Goal: Transaction & Acquisition: Purchase product/service

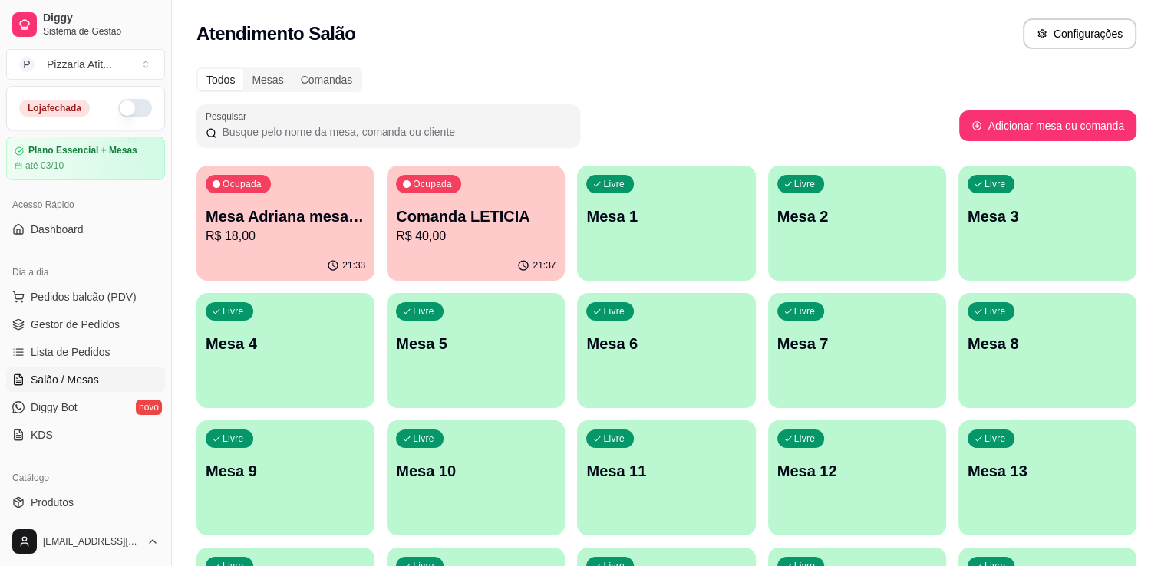
click at [124, 109] on button "button" at bounding box center [135, 108] width 34 height 18
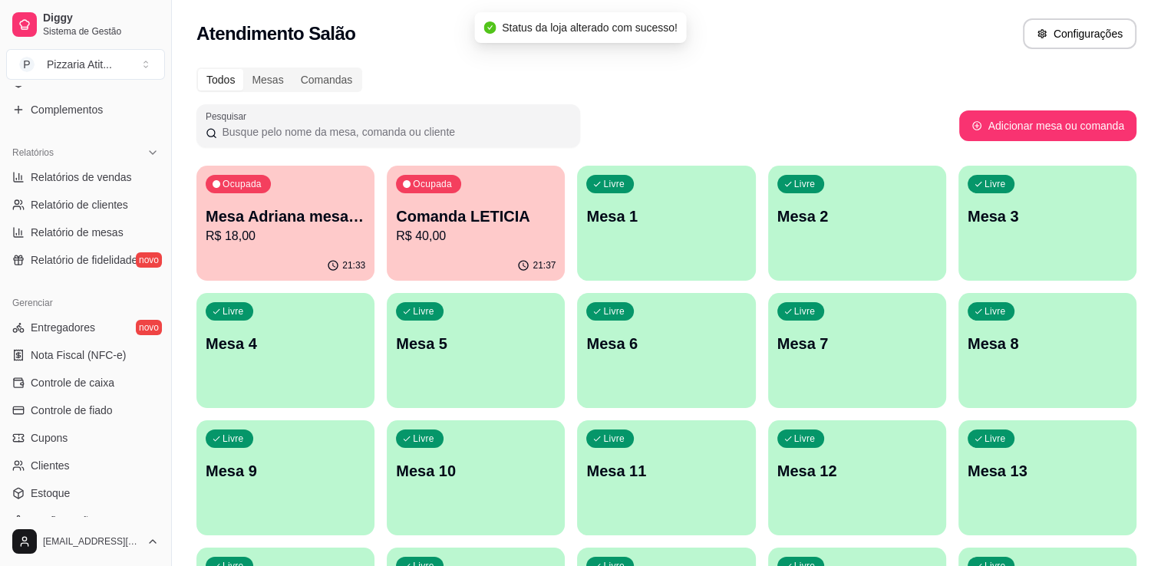
scroll to position [488, 0]
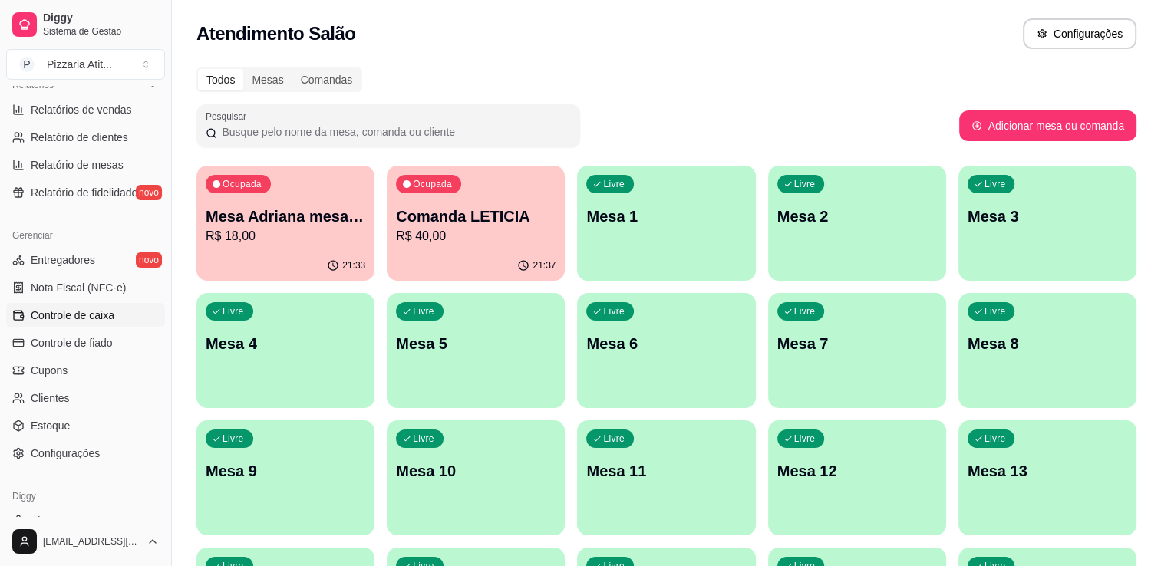
click at [115, 322] on link "Controle de caixa" at bounding box center [85, 315] width 159 height 25
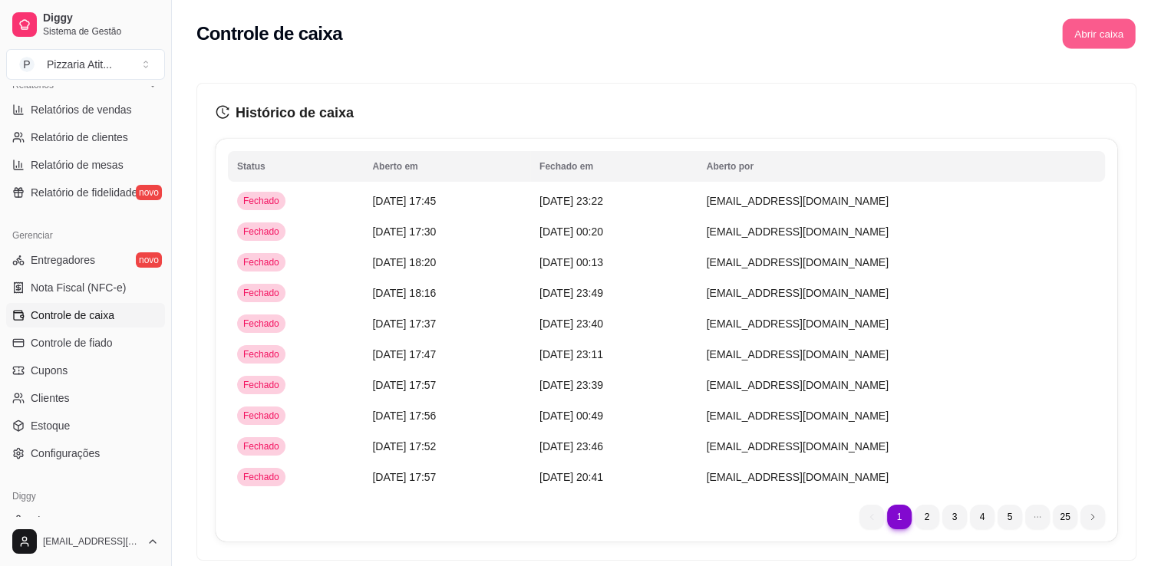
click at [1082, 35] on button "Abrir caixa" at bounding box center [1098, 34] width 73 height 30
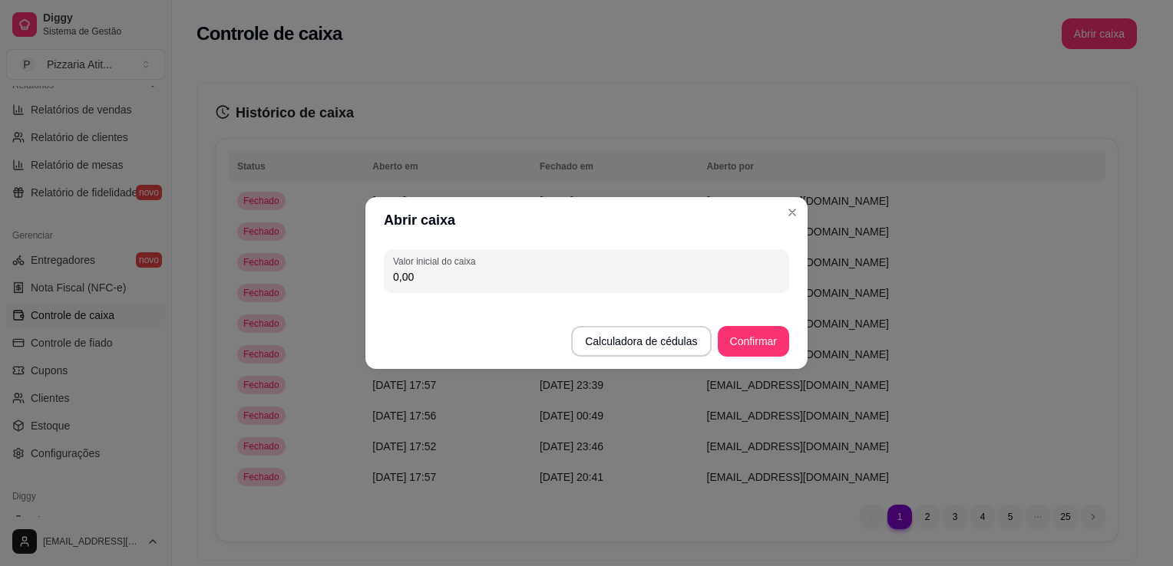
click at [674, 269] on input "0,00" at bounding box center [586, 276] width 387 height 15
type input "600,00"
click at [734, 337] on button "Confirmar" at bounding box center [753, 342] width 70 height 30
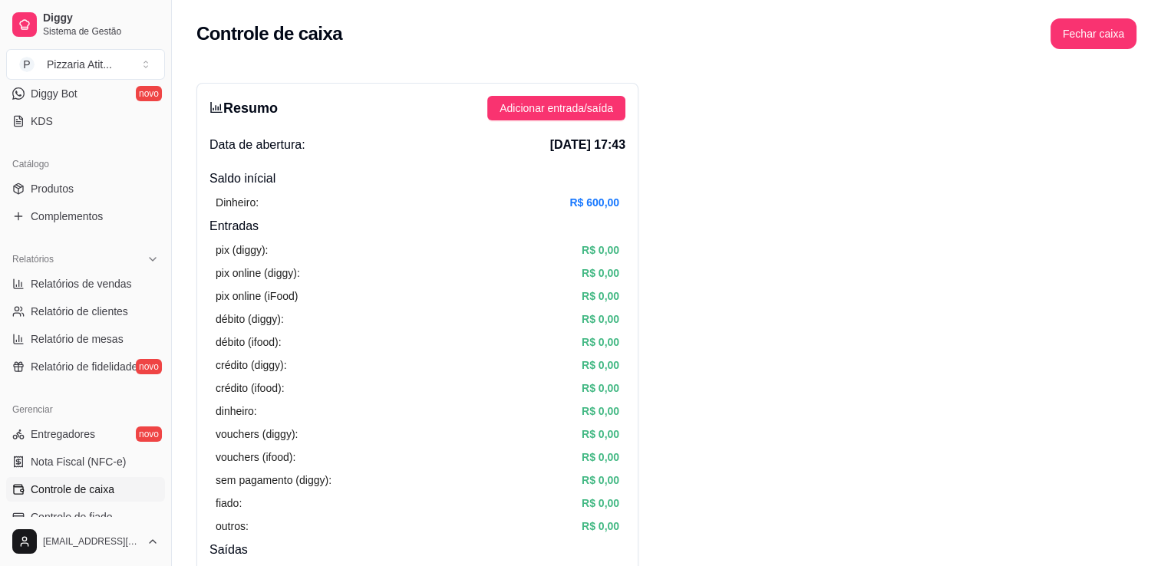
scroll to position [223, 0]
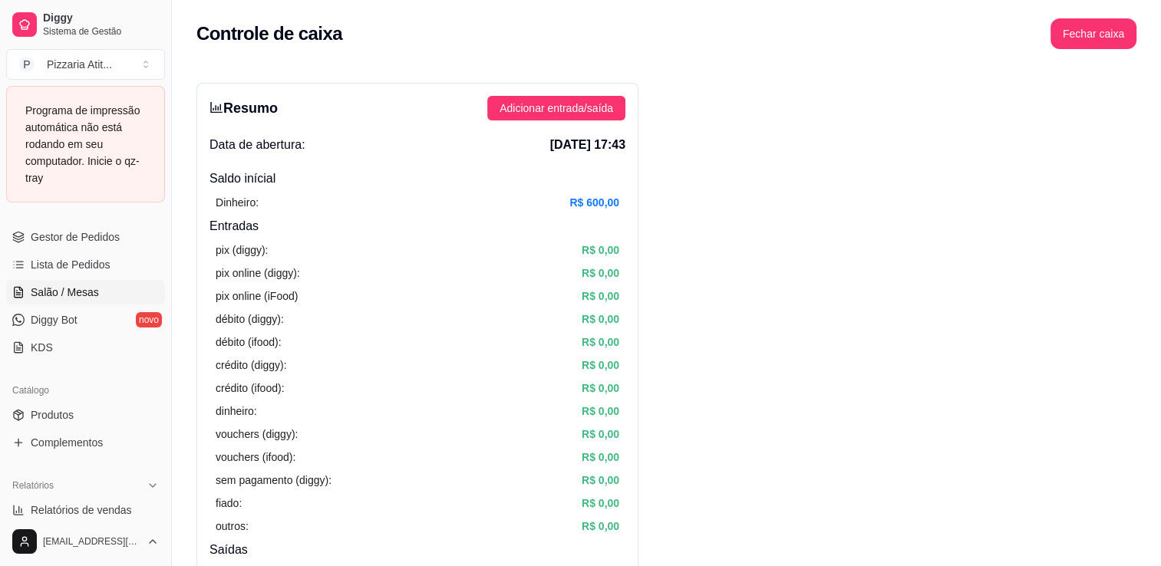
click at [89, 288] on span "Salão / Mesas" at bounding box center [65, 292] width 68 height 15
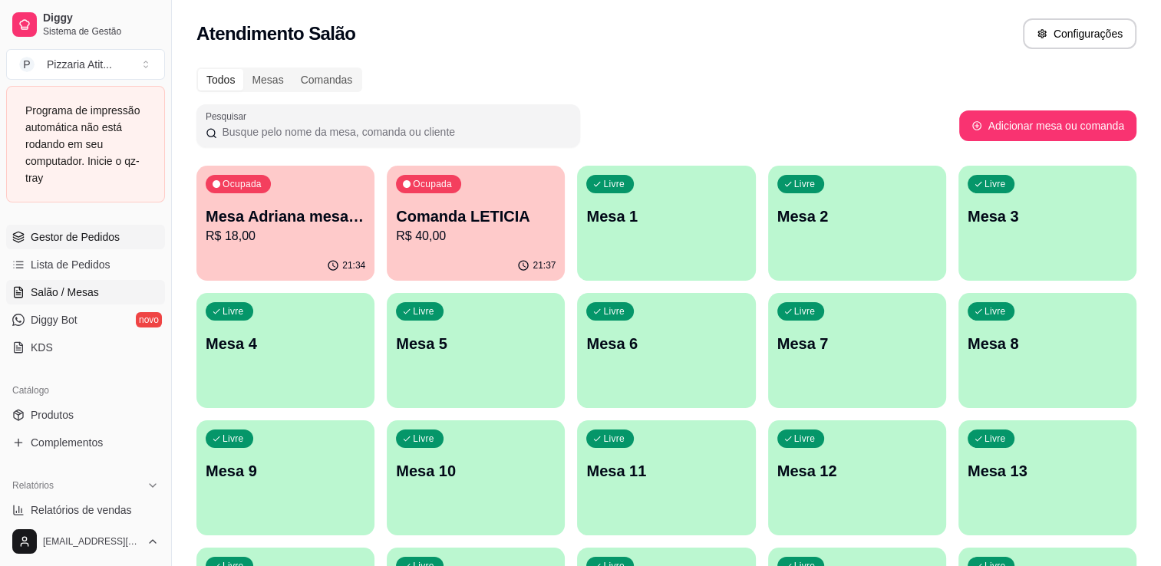
click at [89, 230] on span "Gestor de Pedidos" at bounding box center [75, 237] width 89 height 15
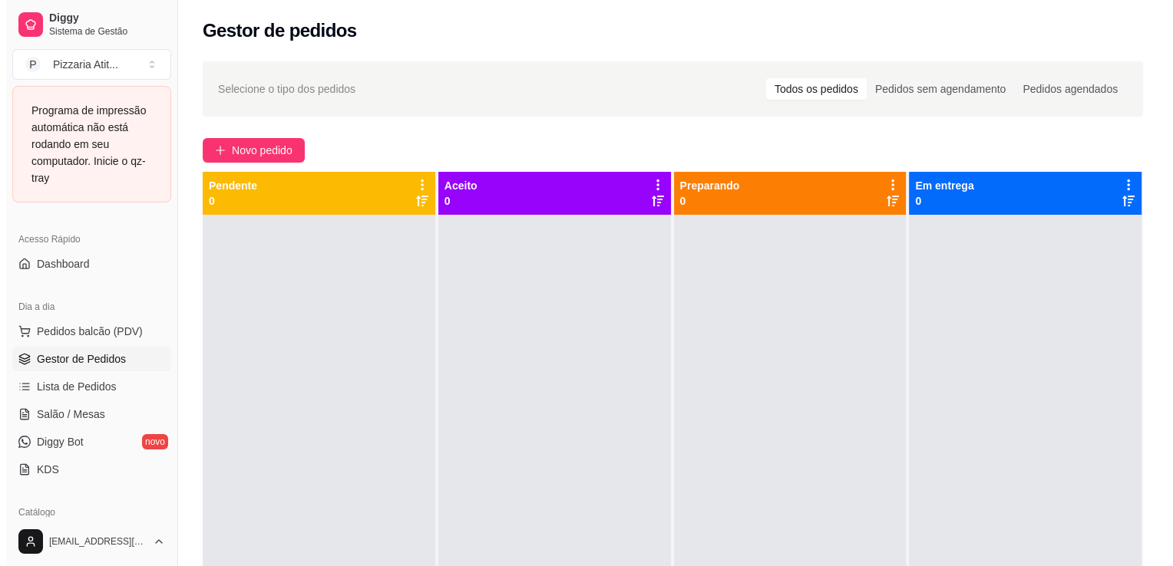
scroll to position [100, 0]
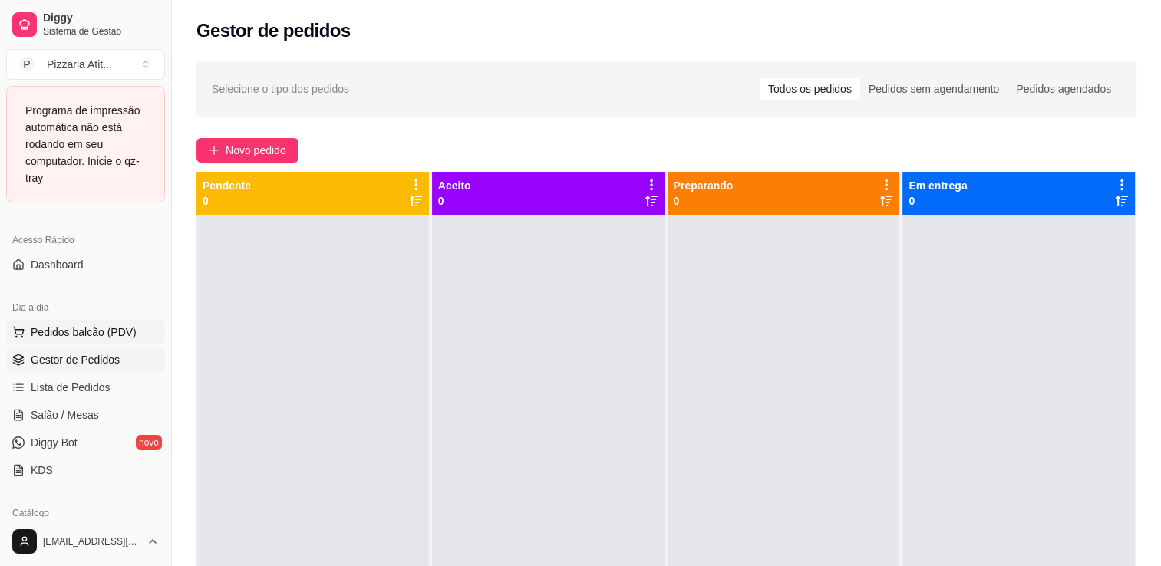
click at [125, 326] on span "Pedidos balcão (PDV)" at bounding box center [84, 332] width 106 height 15
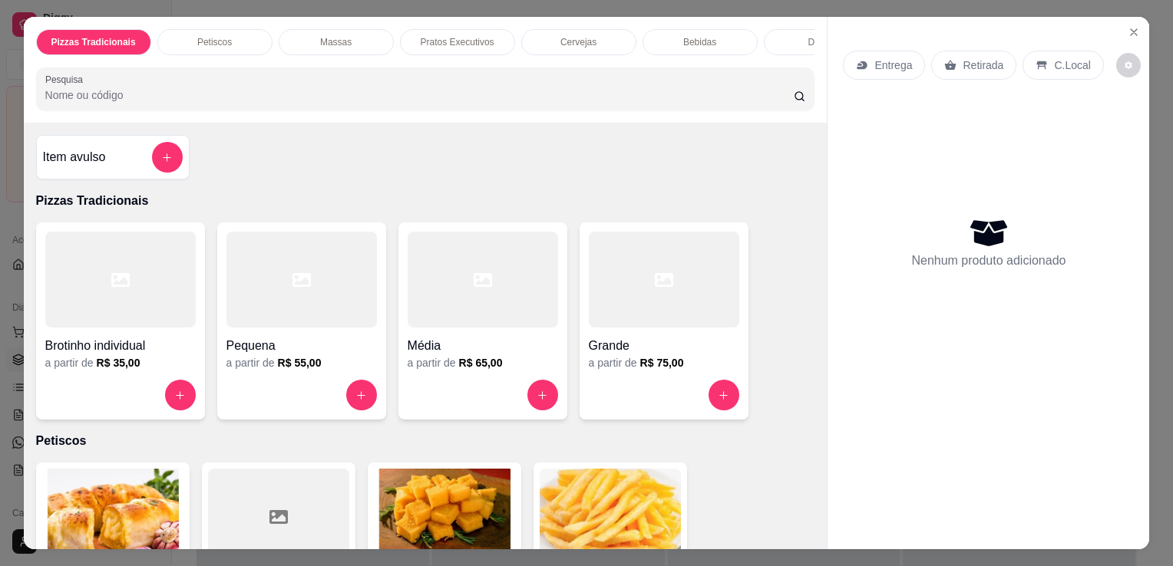
click at [636, 387] on div at bounding box center [664, 395] width 150 height 31
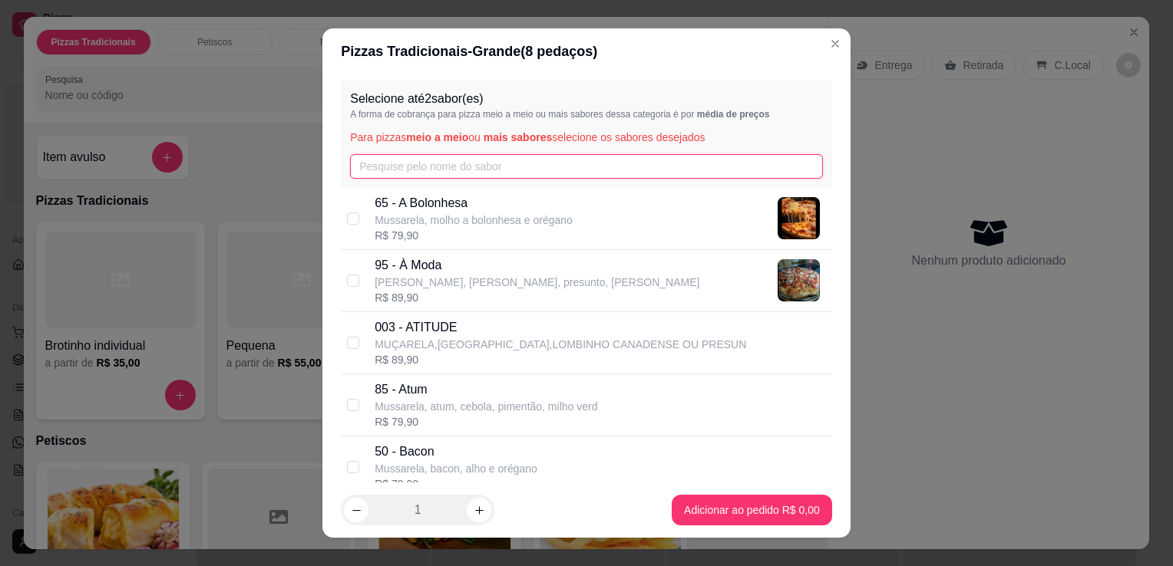
click at [604, 164] on input "text" at bounding box center [586, 166] width 473 height 25
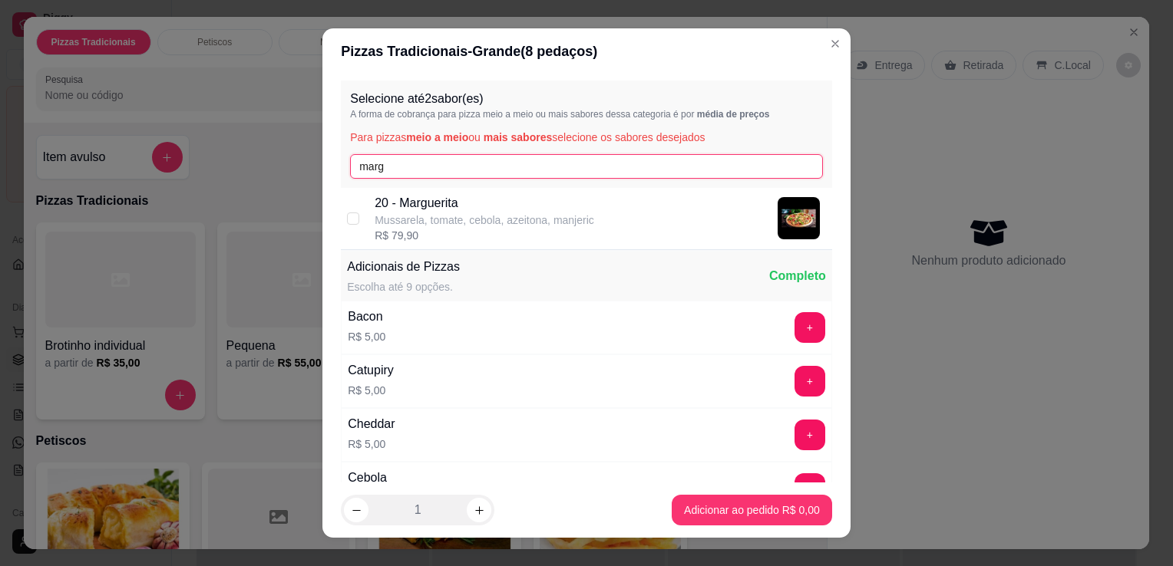
type input "marg"
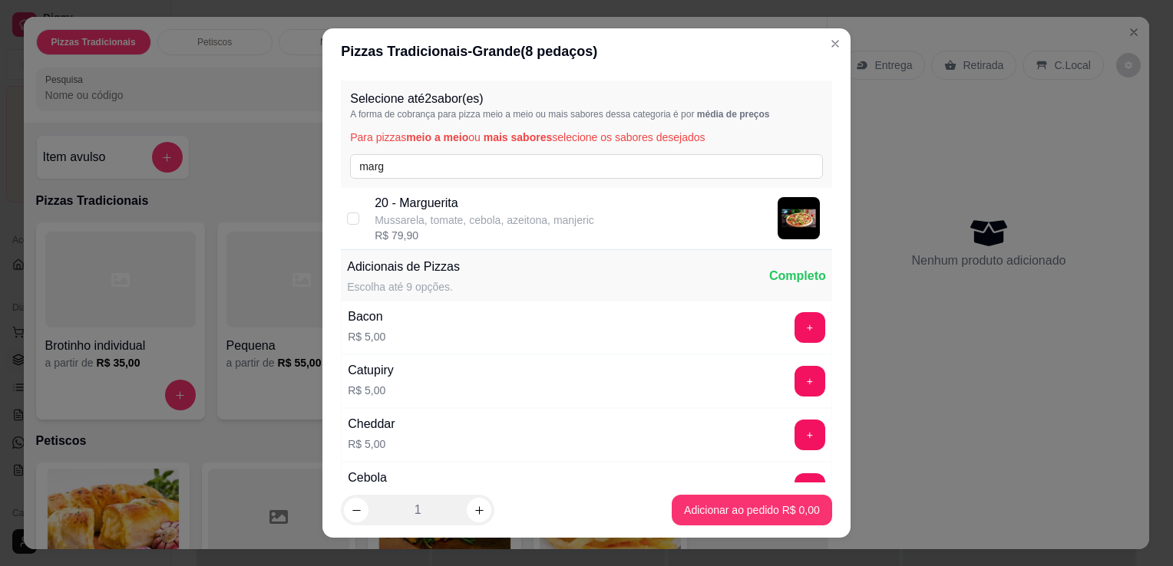
click at [412, 220] on p "Mussarela, tomate, cebola, azeitona, manjeric" at bounding box center [485, 220] width 220 height 15
checkbox input "true"
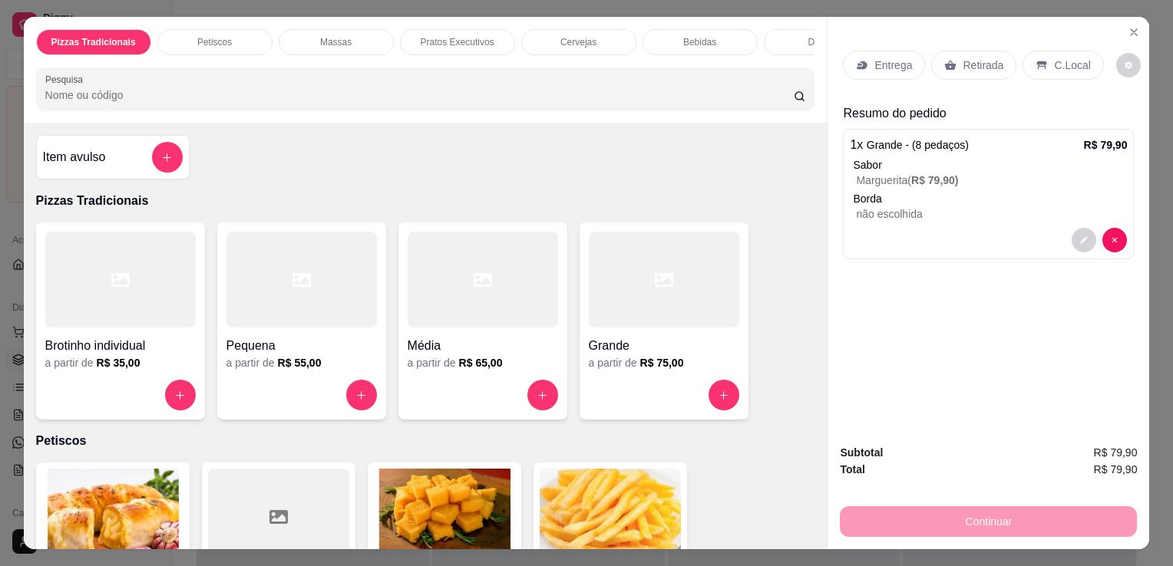
click at [645, 269] on div at bounding box center [664, 280] width 150 height 96
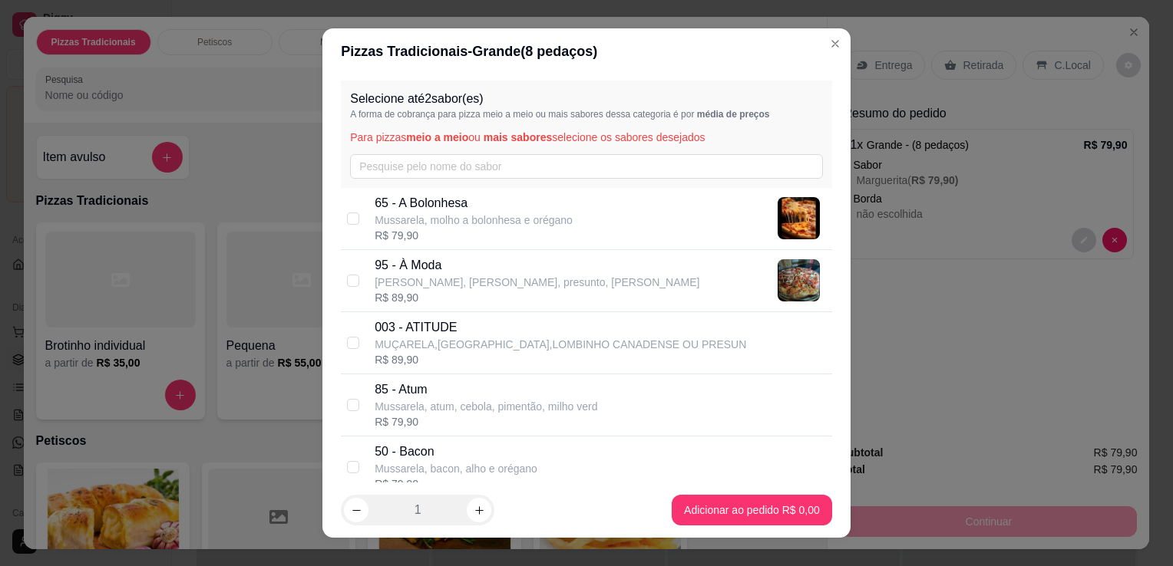
click at [466, 384] on p "85 - Atum" at bounding box center [486, 390] width 223 height 18
checkbox input "true"
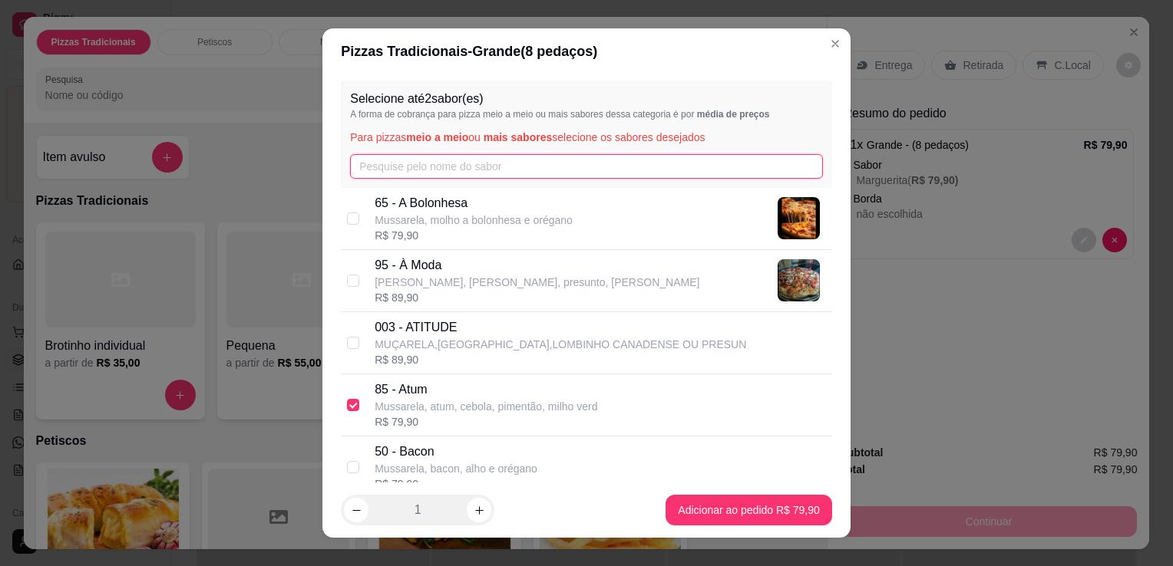
click at [463, 167] on input "text" at bounding box center [586, 166] width 473 height 25
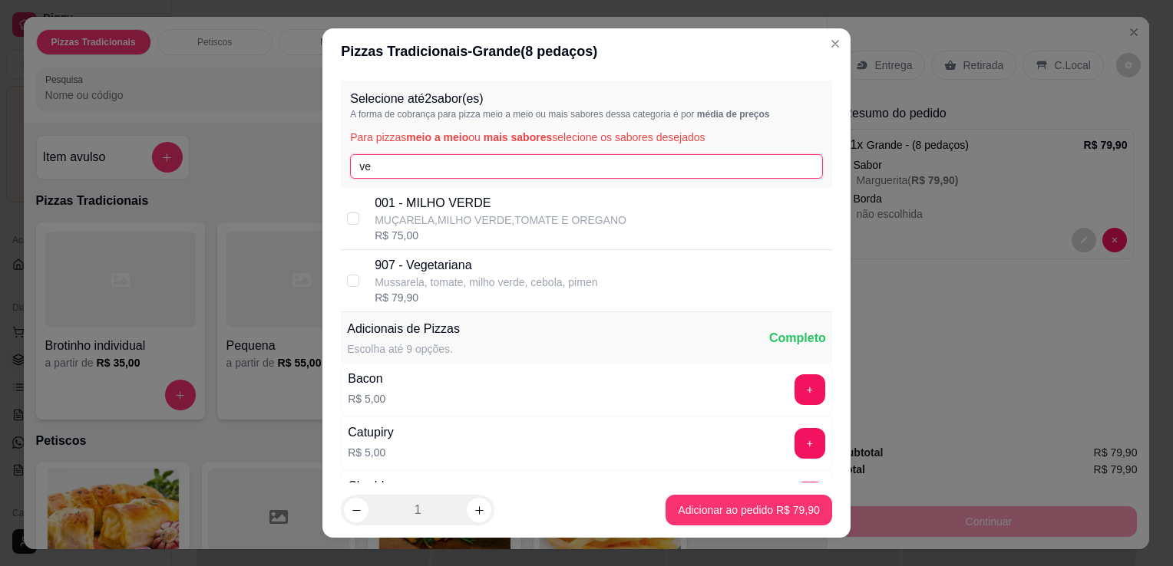
type input "ve"
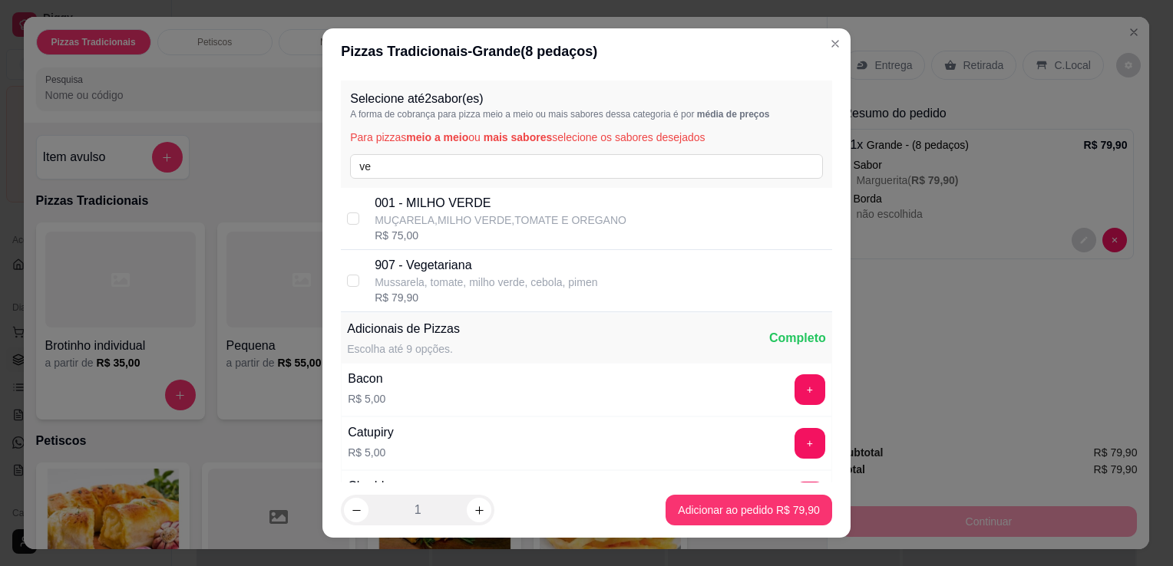
click at [464, 270] on p "907 - Vegetariana" at bounding box center [486, 265] width 223 height 18
checkbox input "true"
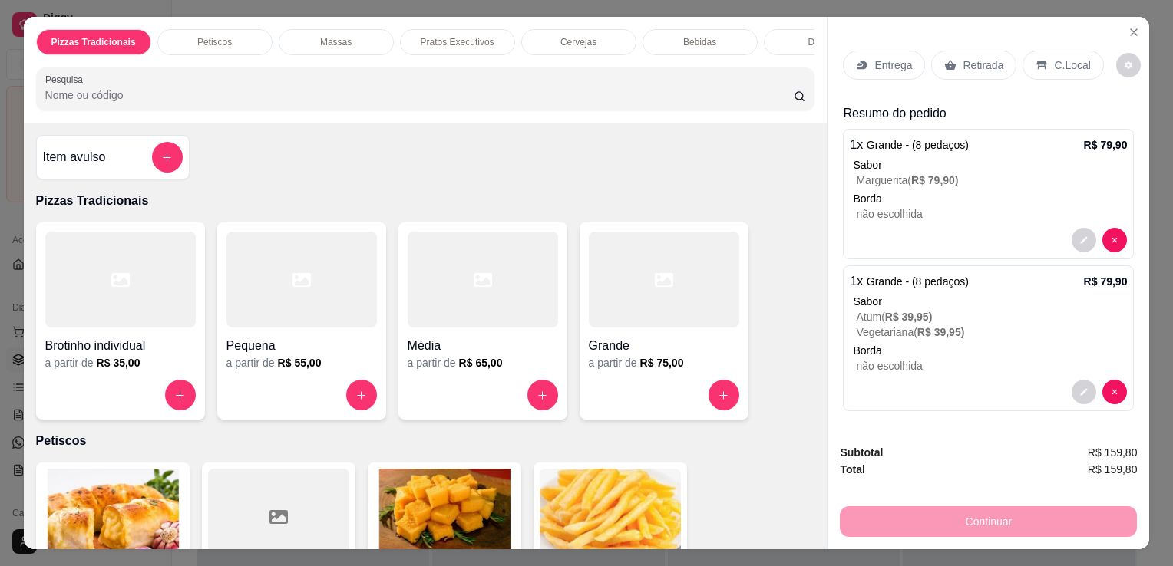
click at [946, 60] on icon at bounding box center [951, 65] width 12 height 10
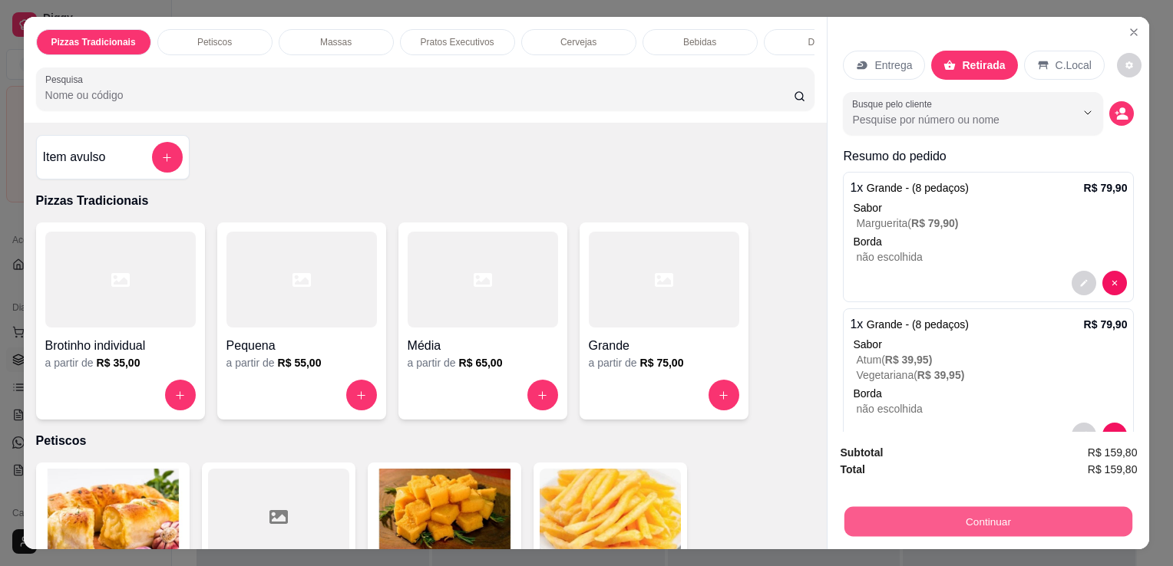
click at [903, 514] on button "Continuar" at bounding box center [988, 522] width 288 height 30
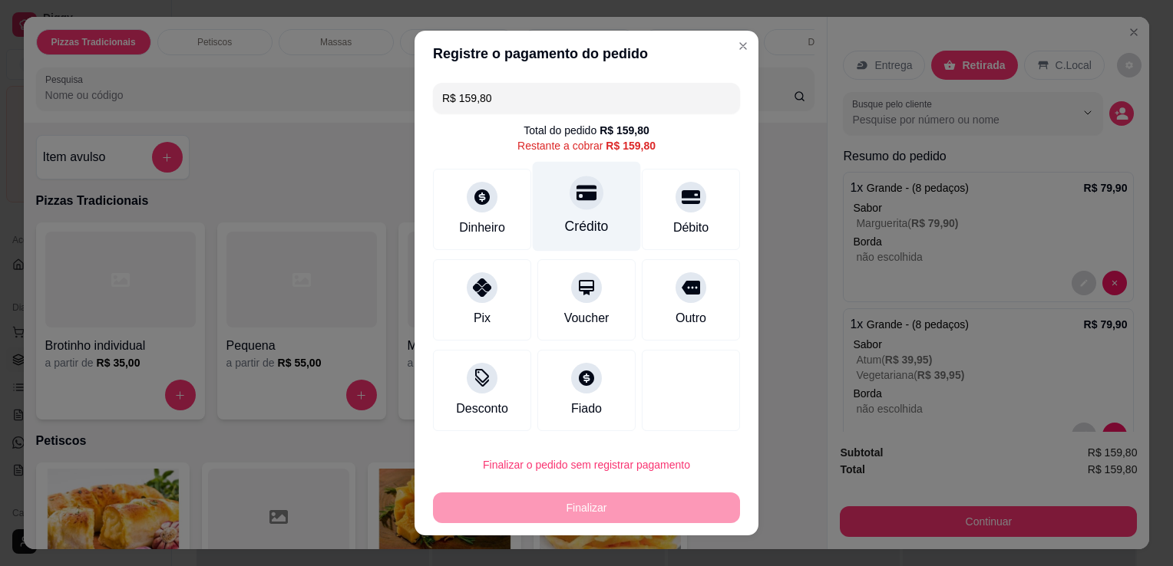
click at [575, 211] on div "Crédito" at bounding box center [587, 207] width 108 height 90
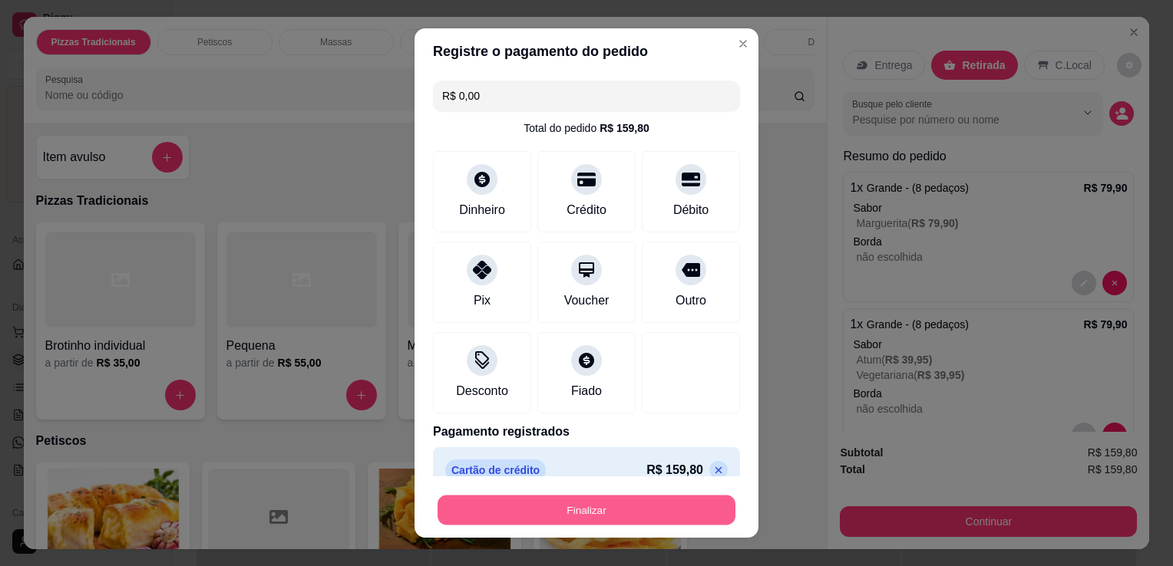
click at [569, 502] on button "Finalizar" at bounding box center [587, 511] width 298 height 30
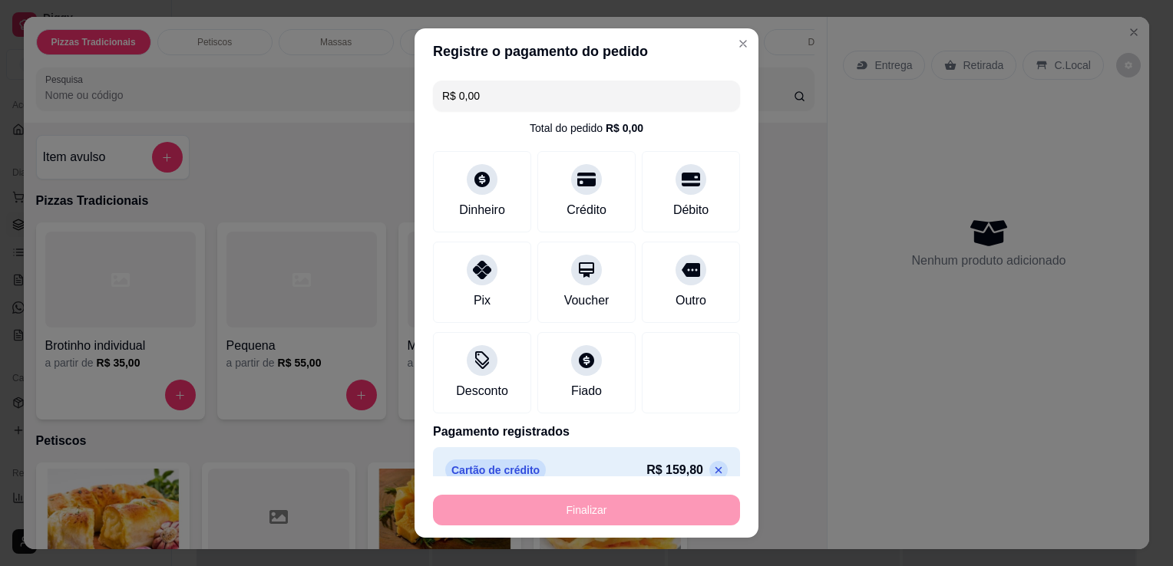
type input "-R$ 159,80"
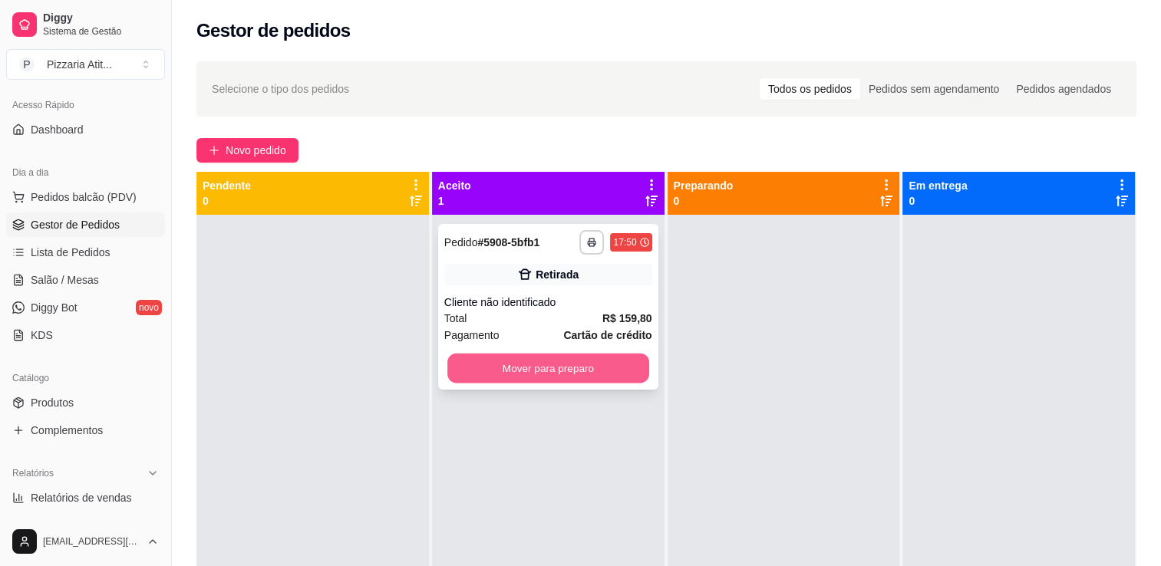
click at [580, 363] on button "Mover para preparo" at bounding box center [549, 369] width 202 height 30
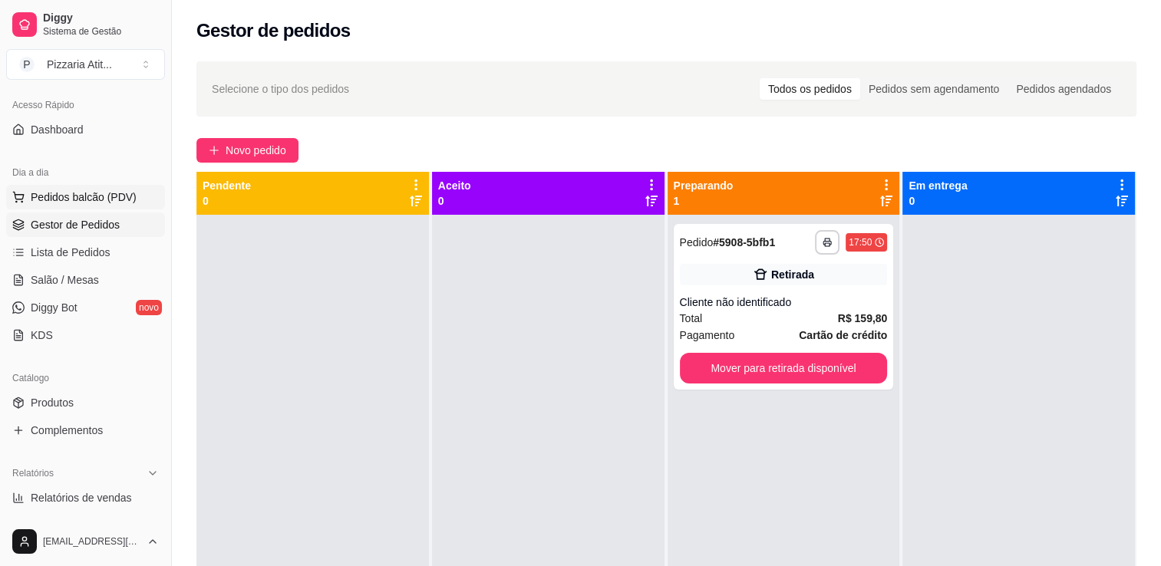
click at [94, 200] on span "Pedidos balcão (PDV)" at bounding box center [84, 197] width 106 height 15
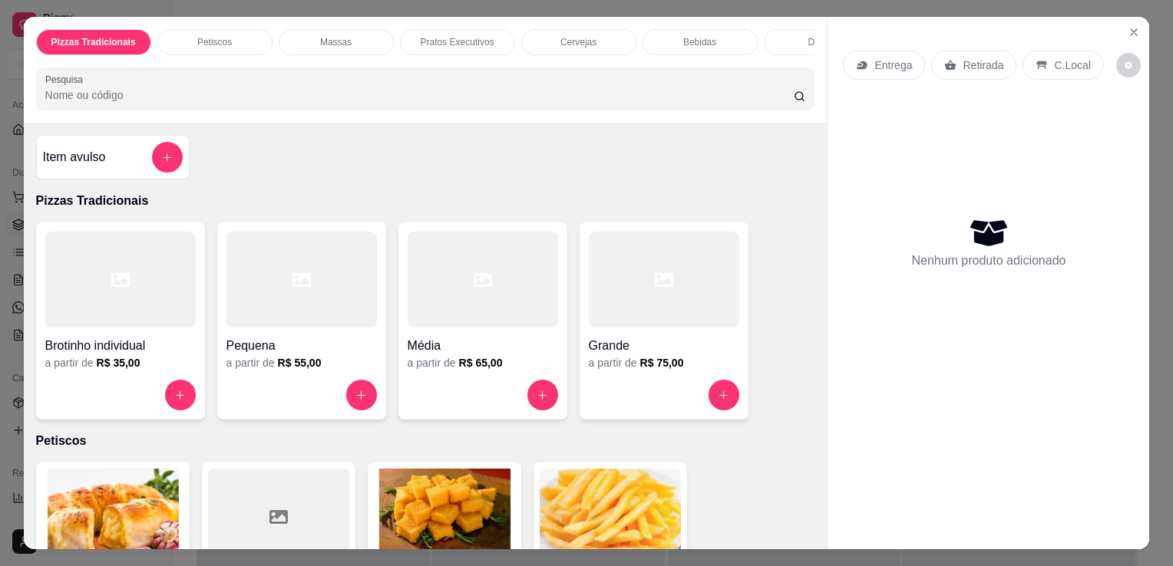
click at [625, 350] on h4 "Grande" at bounding box center [664, 346] width 150 height 18
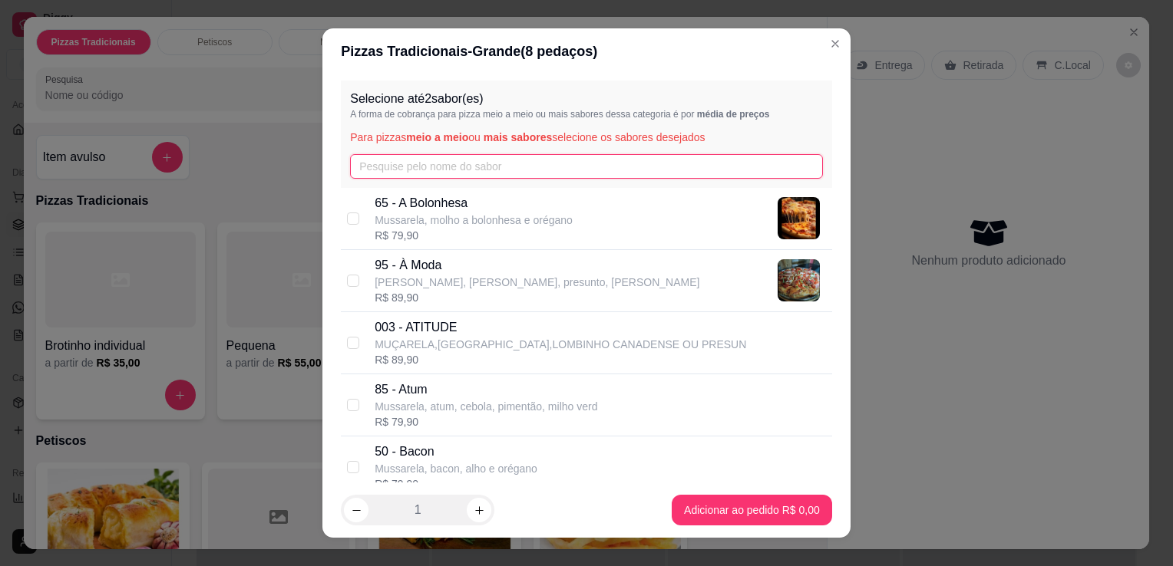
click at [552, 164] on input "text" at bounding box center [586, 166] width 473 height 25
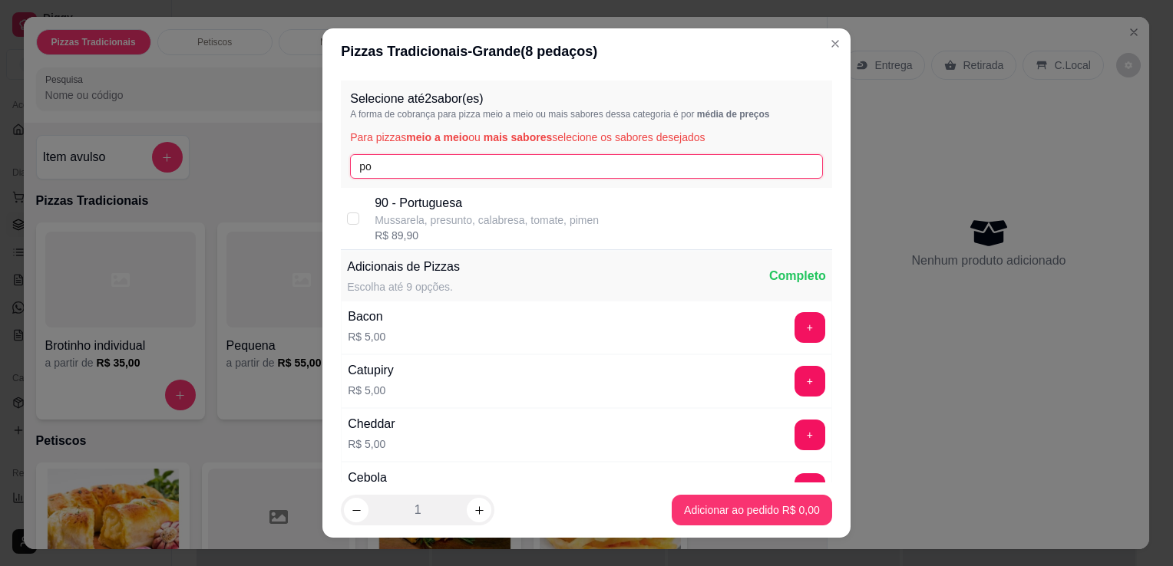
type input "po"
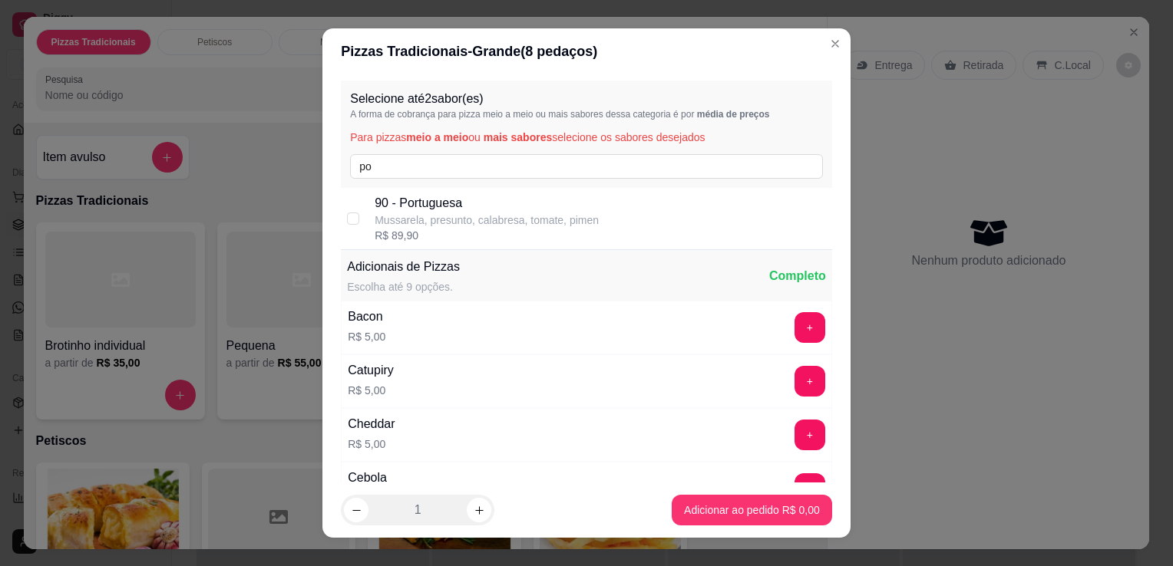
click at [522, 223] on p "Mussarela, presunto, calabresa, tomate, pimen" at bounding box center [487, 220] width 224 height 15
checkbox input "true"
click at [728, 493] on footer "1 Adicionar ao pedido R$ 89,90" at bounding box center [586, 510] width 528 height 55
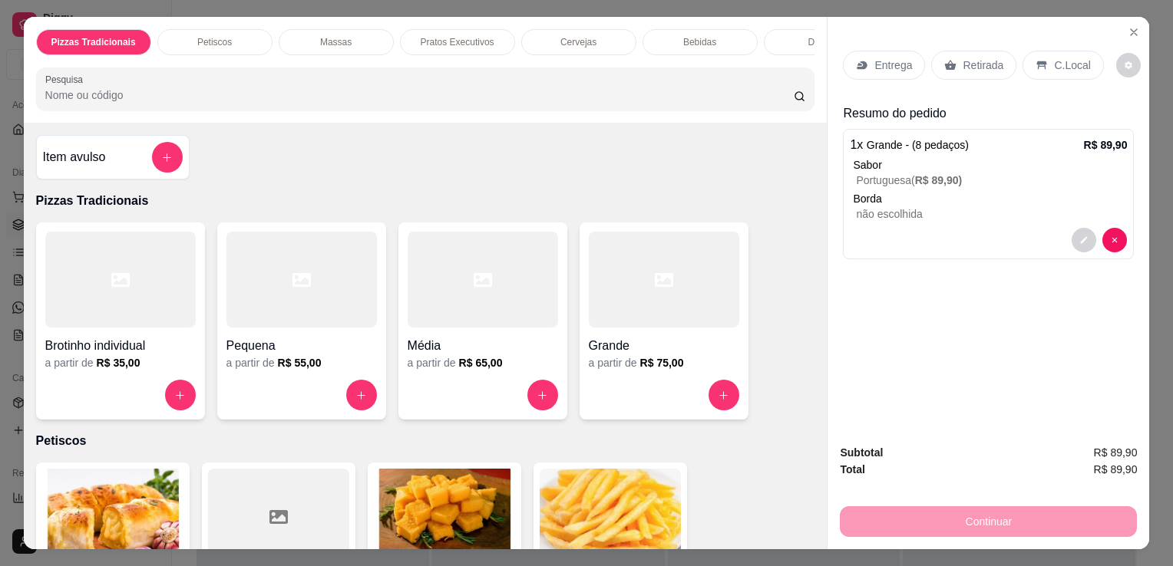
click at [716, 100] on input "Pesquisa" at bounding box center [419, 95] width 748 height 15
type input "v"
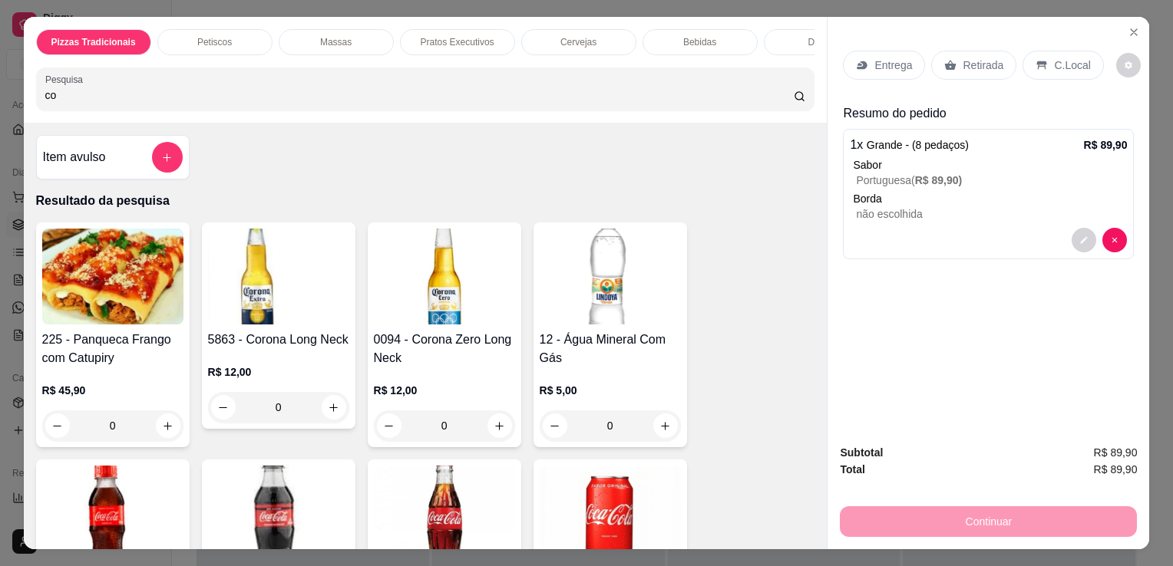
type input "co"
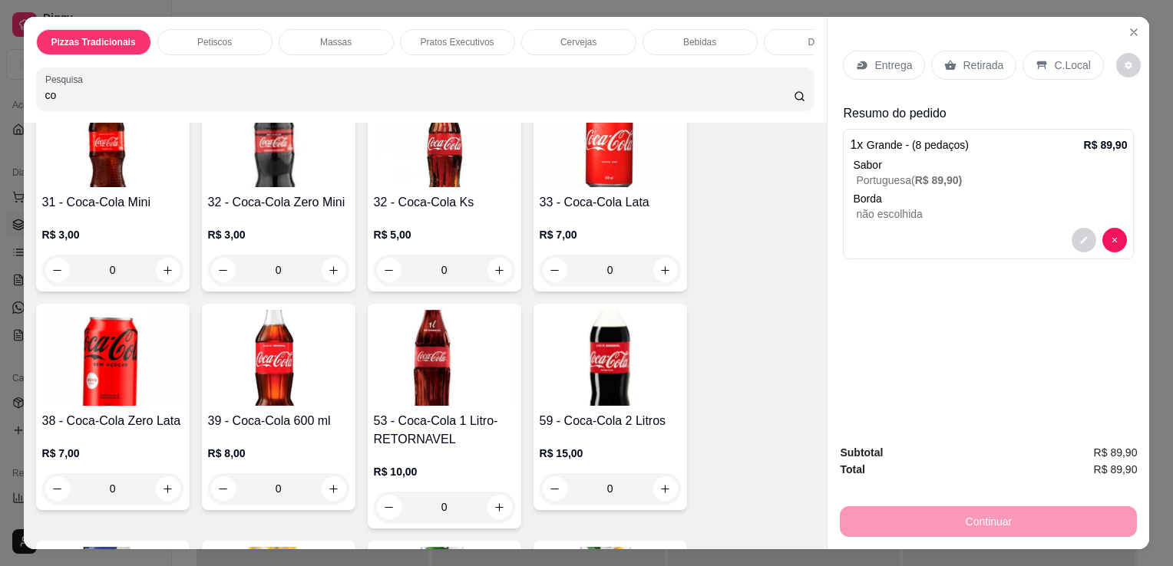
scroll to position [349, 0]
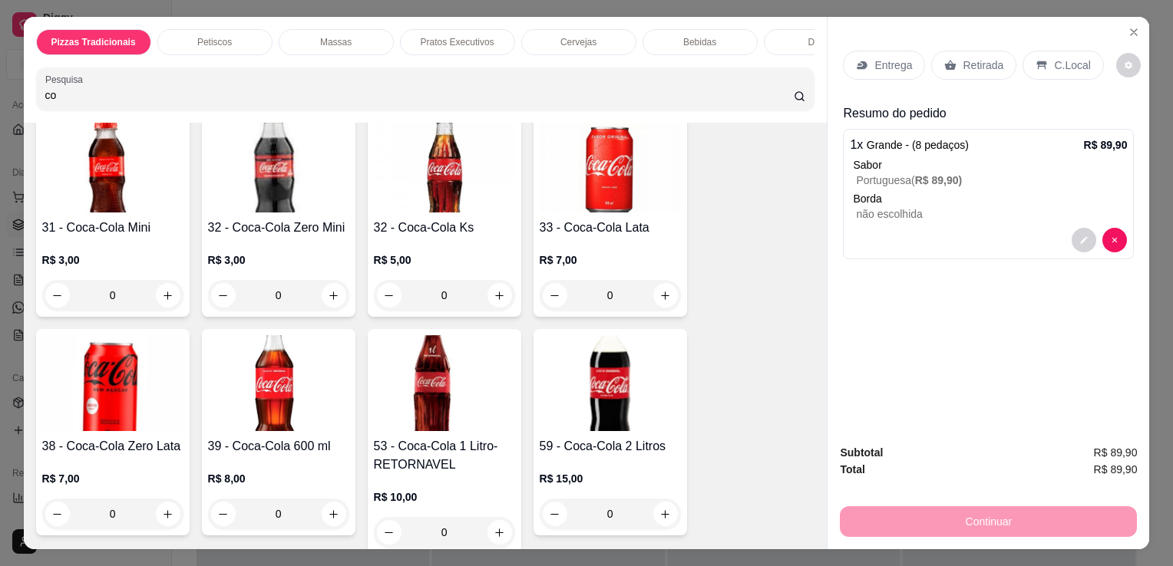
click at [557, 379] on img at bounding box center [610, 383] width 141 height 96
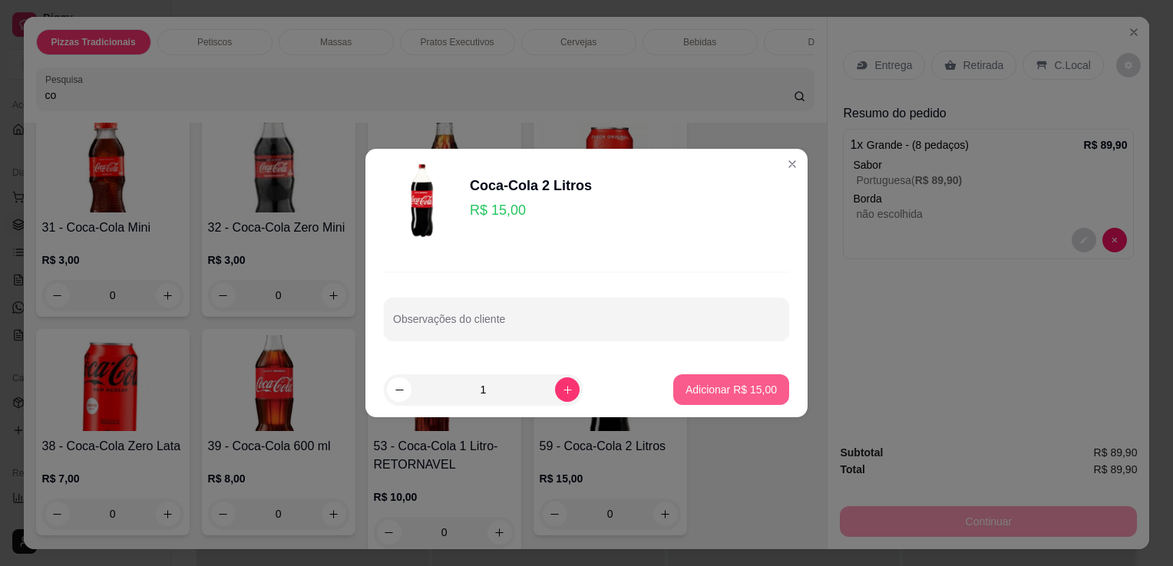
click at [709, 397] on p "Adicionar R$ 15,00" at bounding box center [730, 389] width 91 height 15
type input "1"
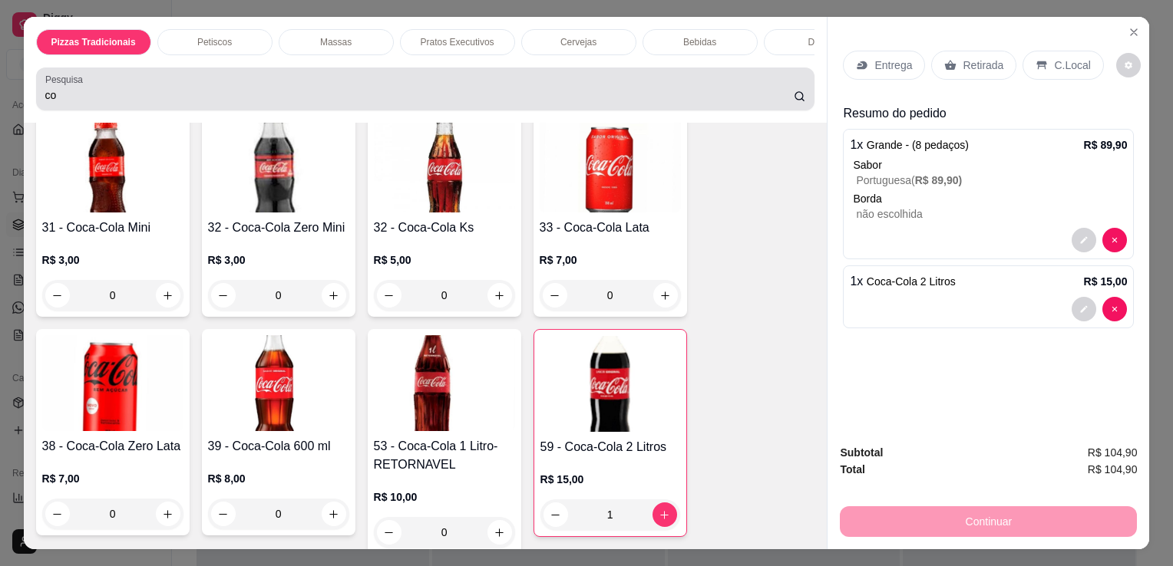
click at [352, 91] on div "co" at bounding box center [425, 89] width 761 height 31
type input "c"
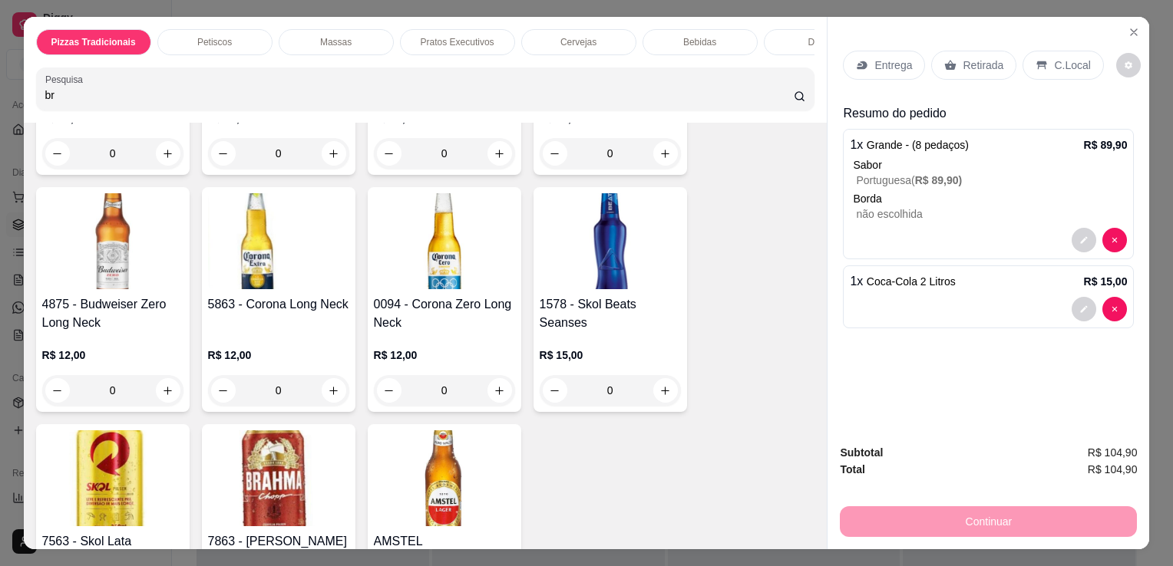
scroll to position [1803, 0]
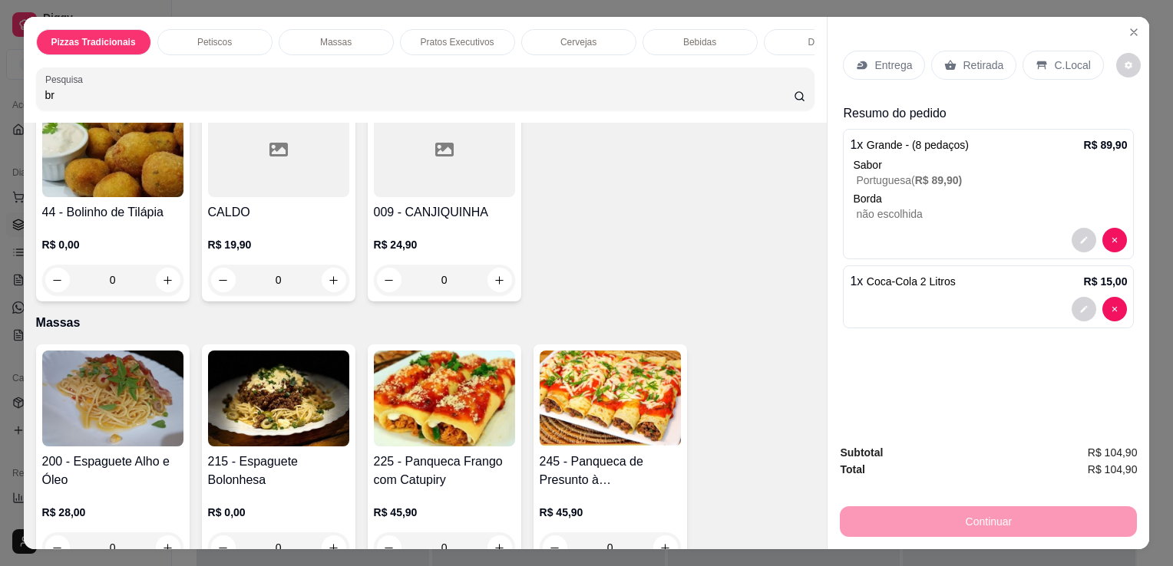
type input "br"
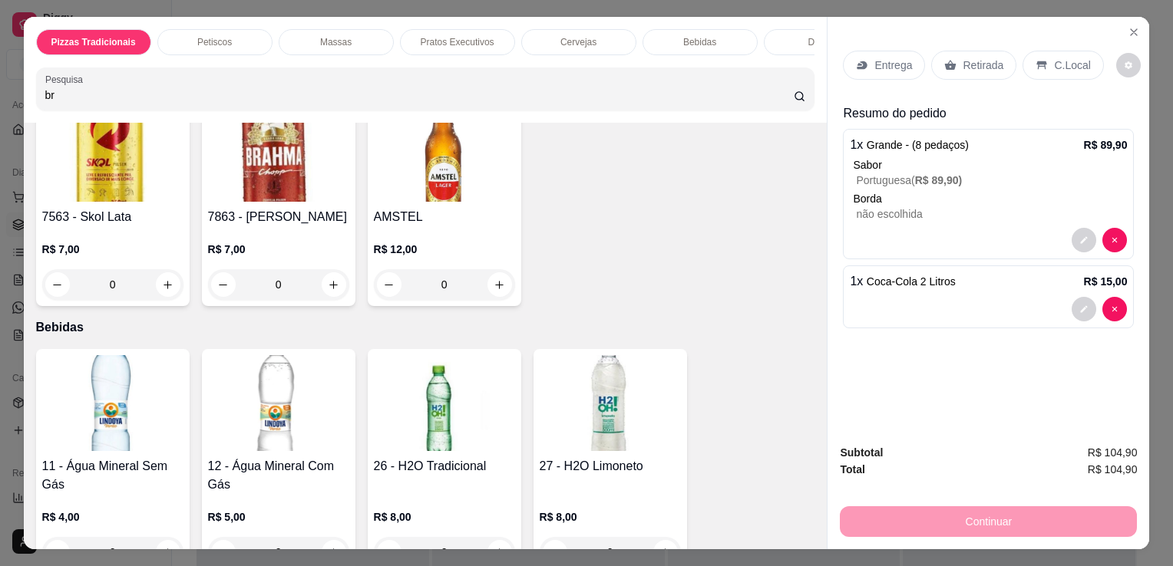
scroll to position [3967, 0]
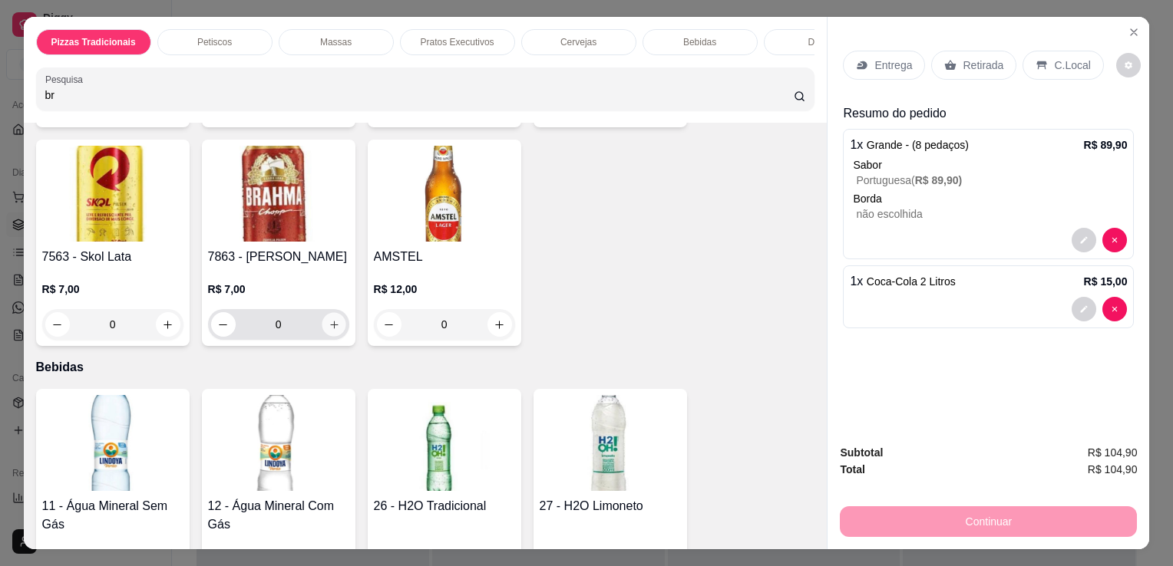
click at [328, 319] on icon "increase-product-quantity" at bounding box center [334, 325] width 12 height 12
type input "1"
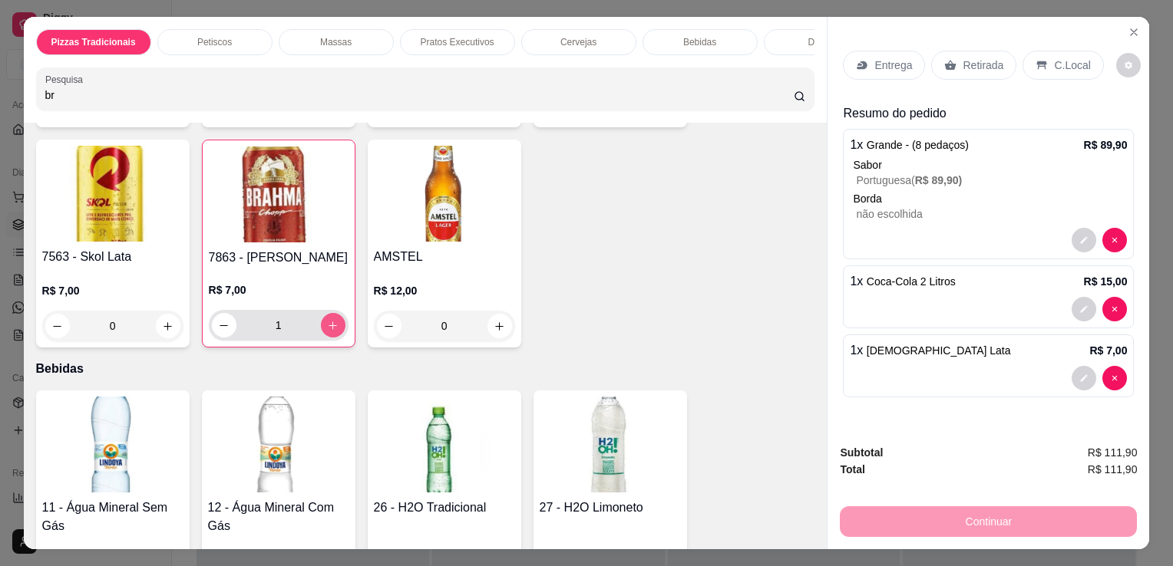
click at [329, 322] on icon "increase-product-quantity" at bounding box center [333, 326] width 8 height 8
type input "2"
click at [329, 322] on icon "increase-product-quantity" at bounding box center [333, 326] width 8 height 8
type input "3"
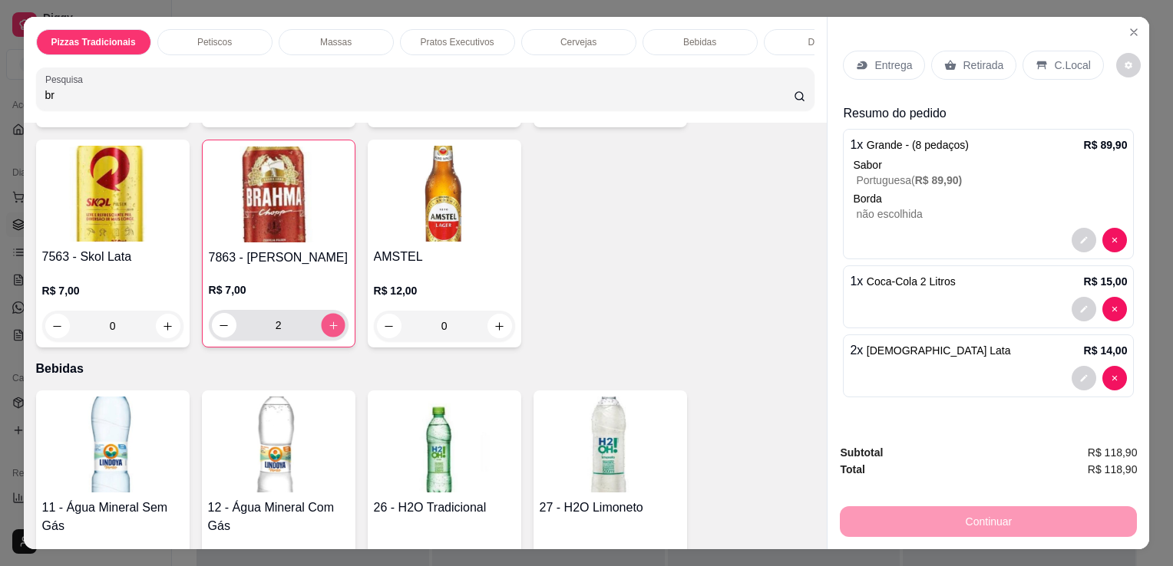
type input "3"
click at [329, 322] on icon "increase-product-quantity" at bounding box center [333, 326] width 8 height 8
type input "4"
click at [861, 51] on div "Entrega" at bounding box center [884, 65] width 82 height 29
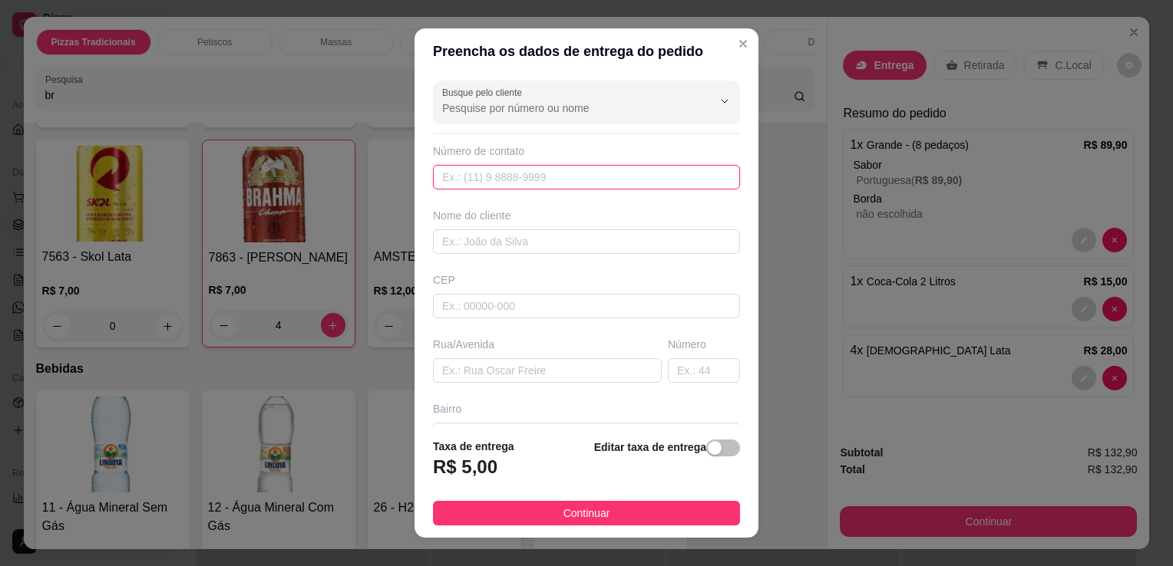
click at [574, 175] on input "text" at bounding box center [586, 177] width 307 height 25
type input "[PHONE_NUMBER]"
click at [570, 238] on input "text" at bounding box center [586, 242] width 307 height 25
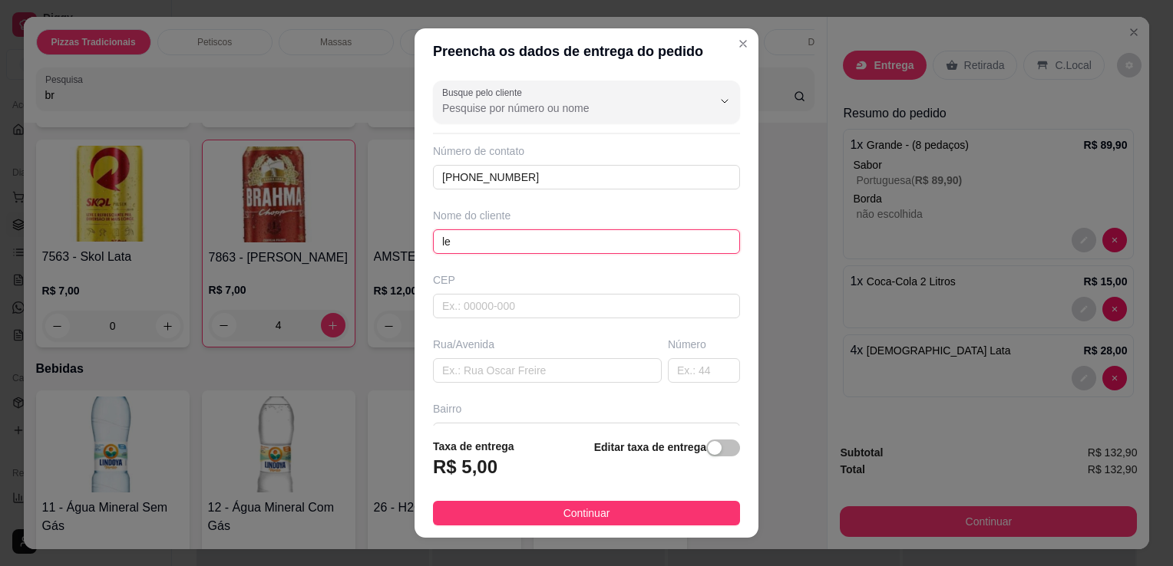
type input "l"
type input "LEONICE"
click at [528, 366] on input "text" at bounding box center [547, 370] width 229 height 25
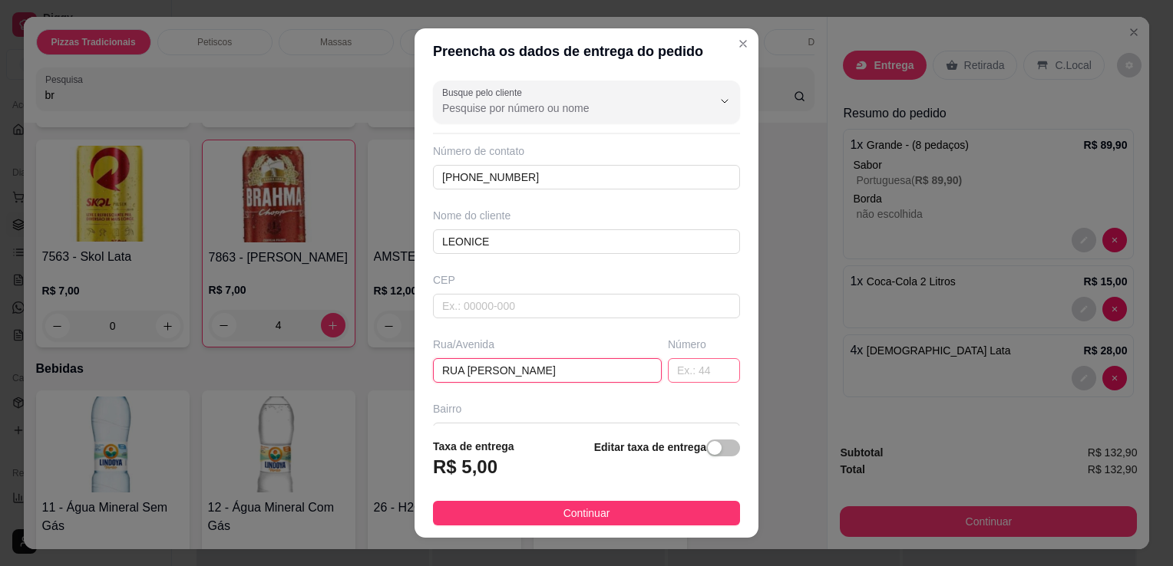
type input "RUA [PERSON_NAME]"
click at [668, 373] on input "text" at bounding box center [704, 370] width 72 height 25
type input "253"
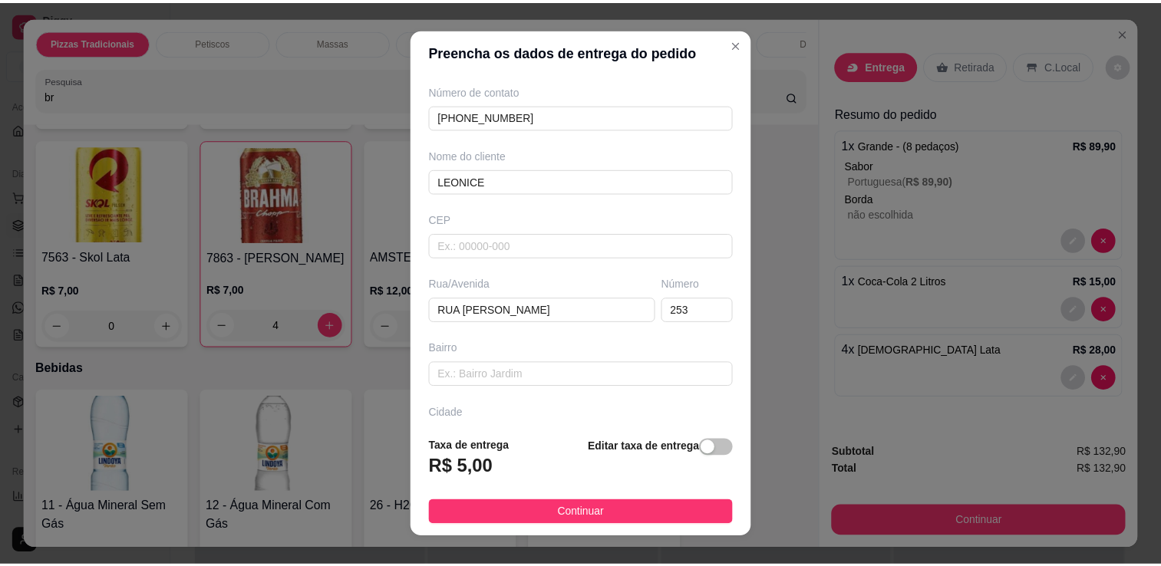
scroll to position [163, 0]
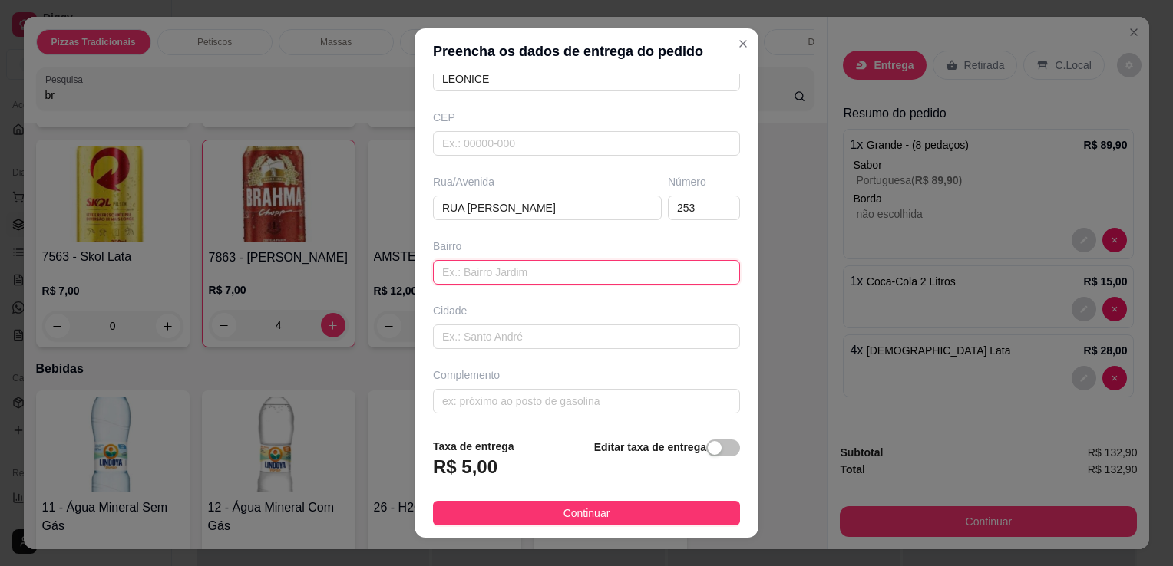
click at [547, 273] on input "text" at bounding box center [586, 272] width 307 height 25
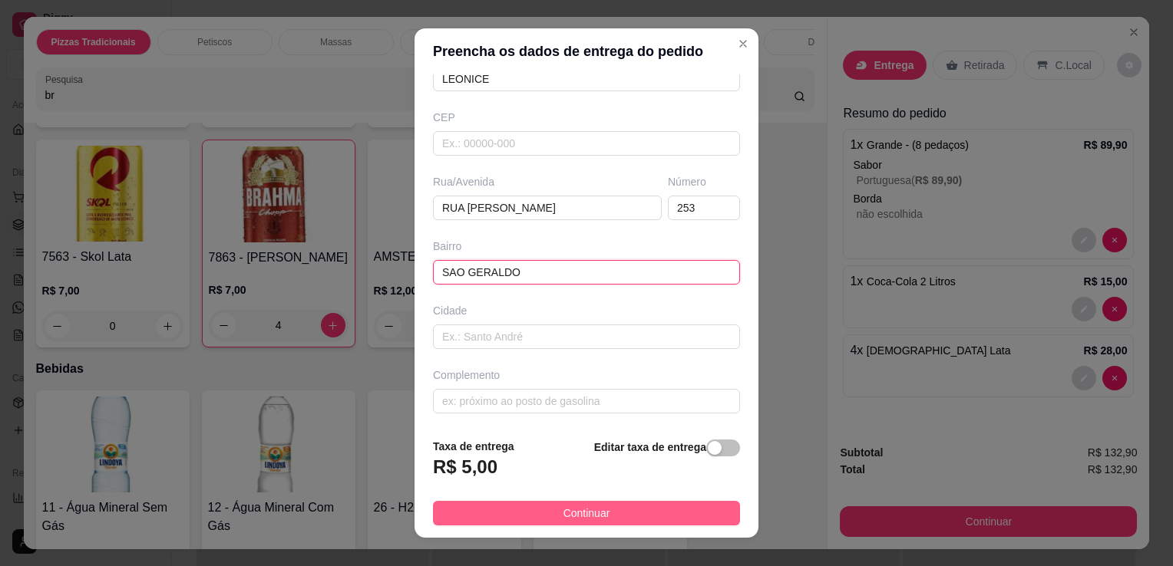
type input "SAO GERALDO"
click at [580, 510] on span "Continuar" at bounding box center [586, 513] width 47 height 17
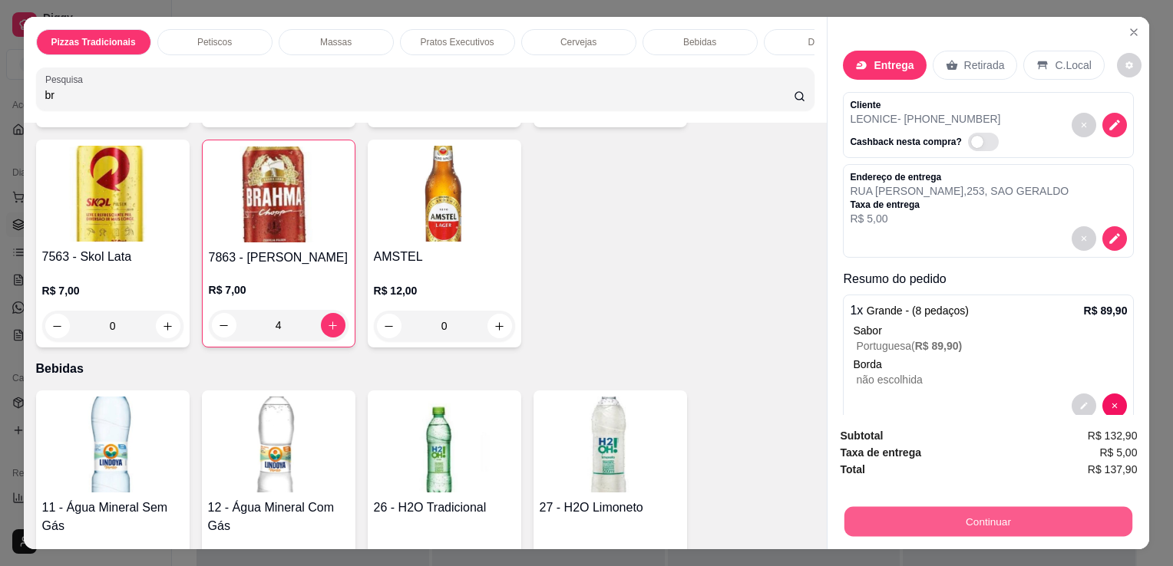
click at [948, 513] on button "Continuar" at bounding box center [988, 522] width 288 height 30
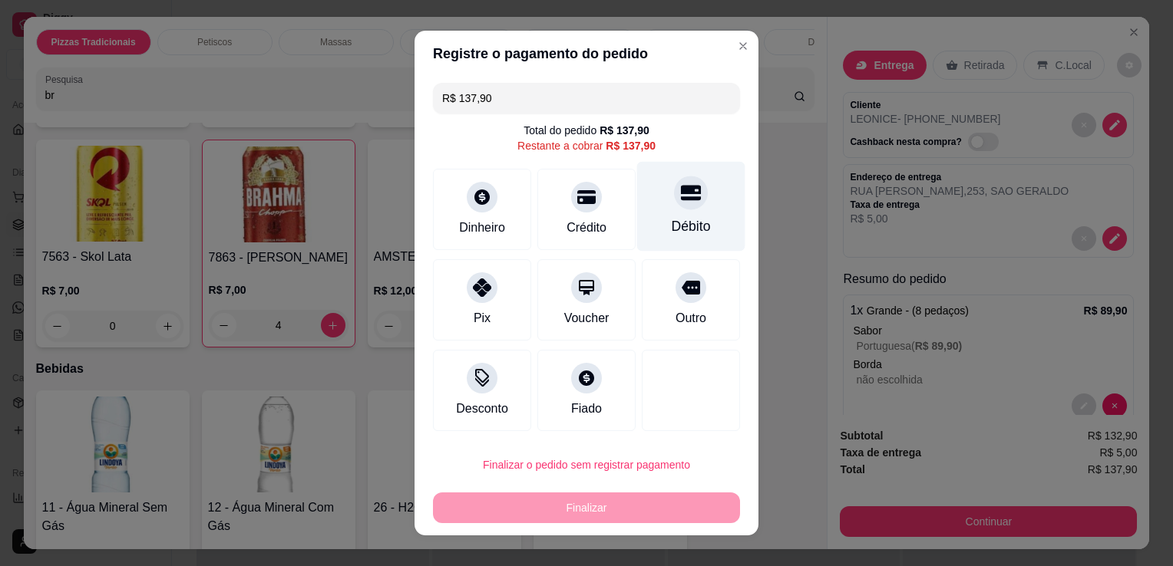
click at [672, 225] on div "Débito" at bounding box center [691, 226] width 39 height 20
type input "R$ 0,00"
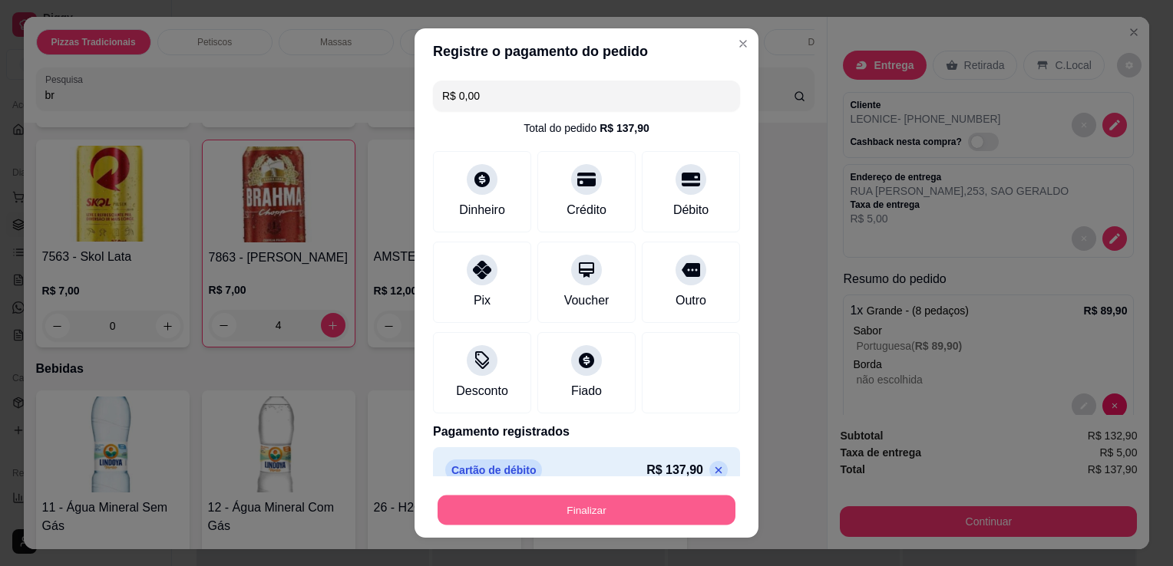
click at [636, 506] on button "Finalizar" at bounding box center [587, 511] width 298 height 30
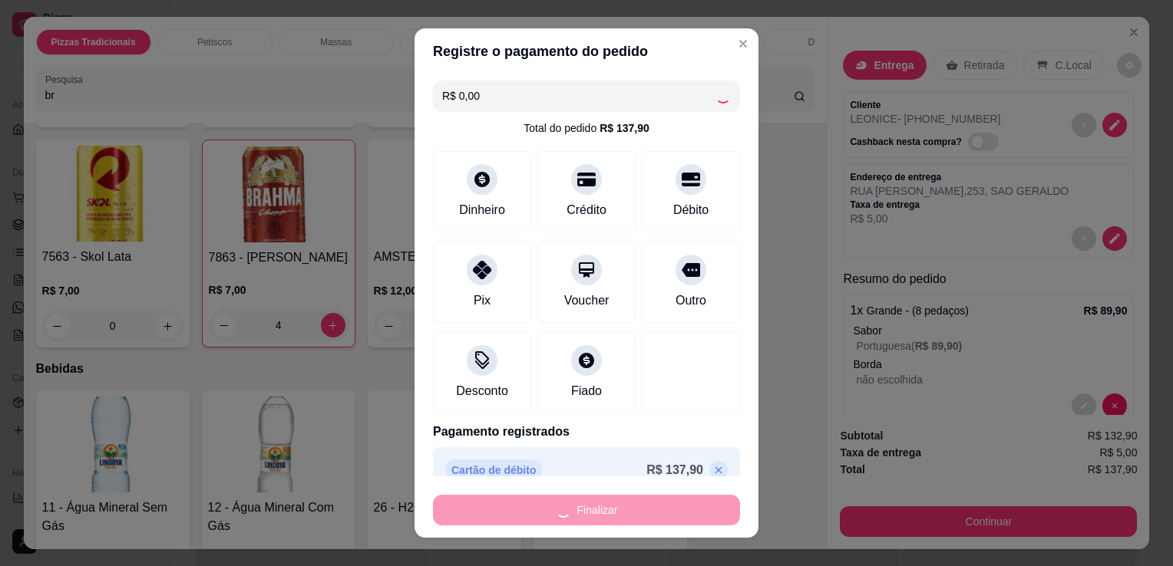
type input "0"
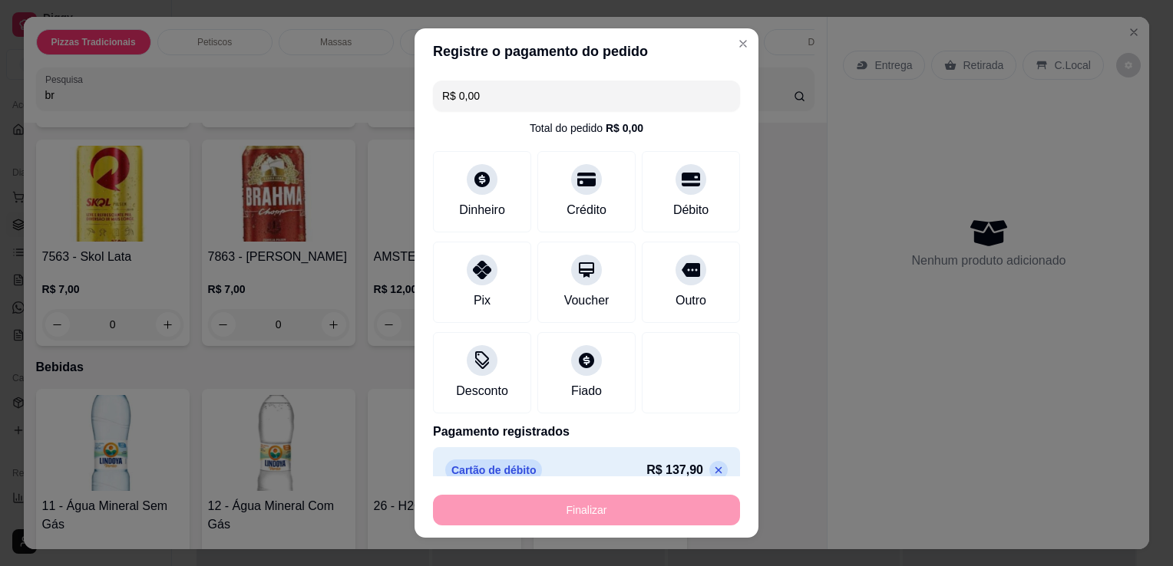
type input "-R$ 137,90"
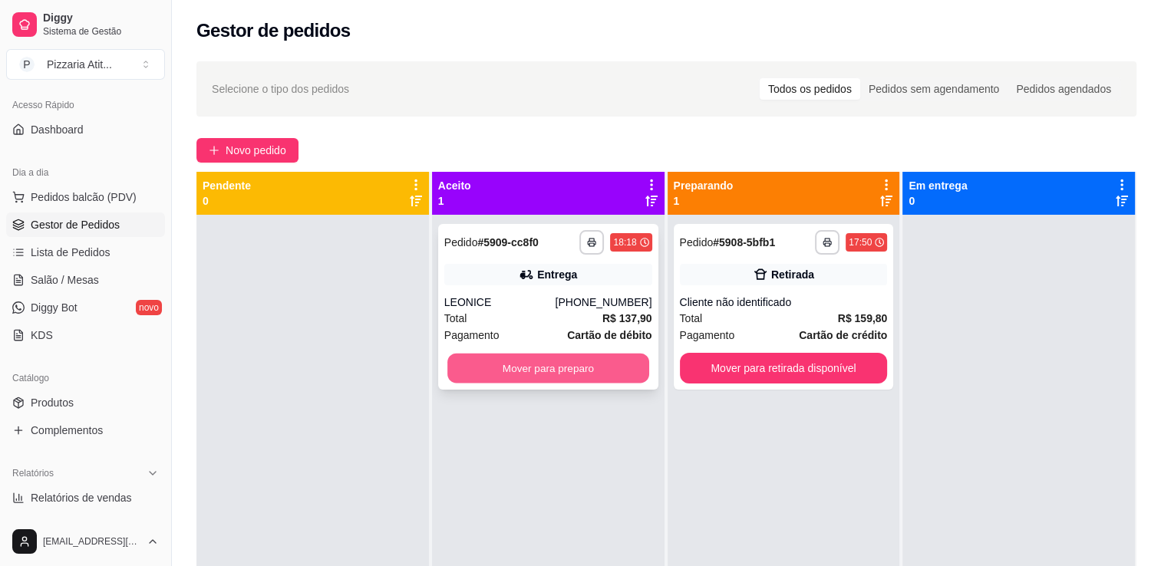
click at [620, 360] on button "Mover para preparo" at bounding box center [549, 369] width 202 height 30
